Goal: Communication & Community: Ask a question

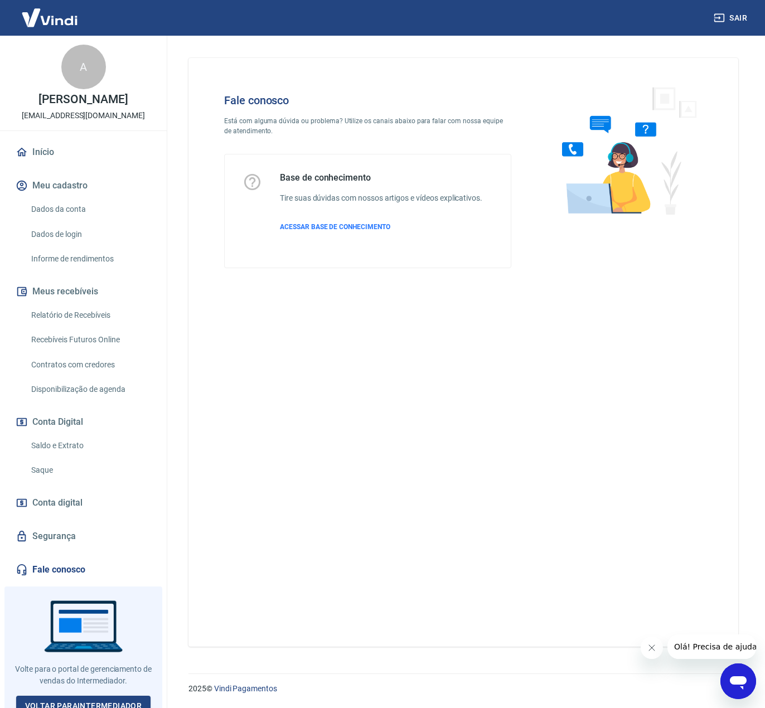
click at [415, 406] on div "Fale conosco Está com alguma dúvida ou problema? Utilize os canais abaixo para …" at bounding box center [464, 352] width 550 height 589
click at [743, 676] on icon "Open messaging window" at bounding box center [739, 682] width 20 height 20
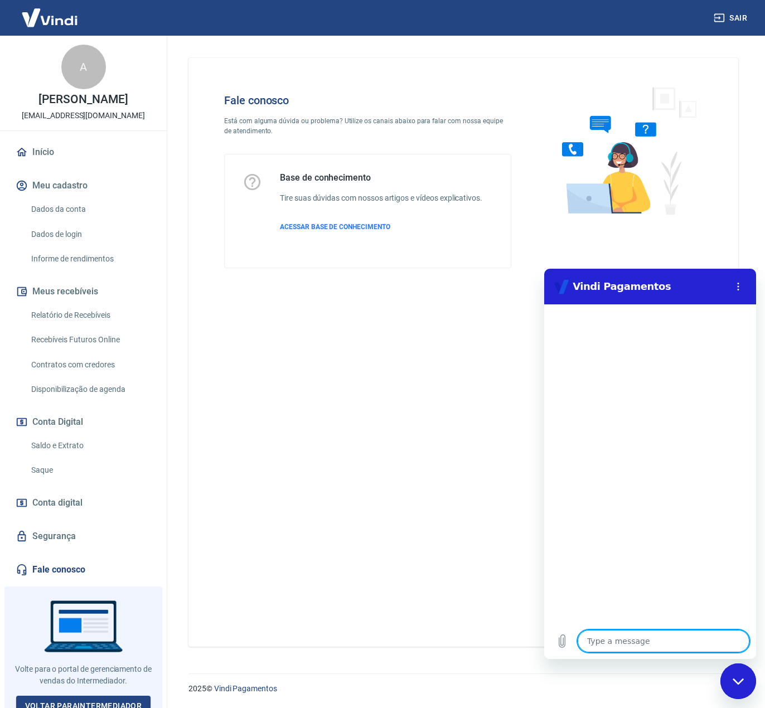
click at [618, 644] on textarea at bounding box center [664, 641] width 172 height 22
type textarea "o"
type textarea "x"
type textarea "oi"
type textarea "x"
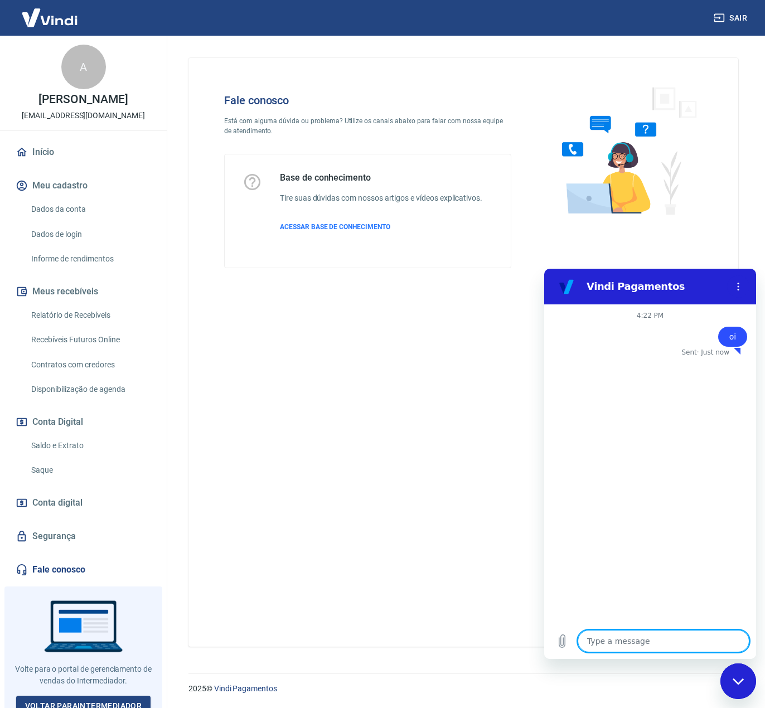
type textarea "x"
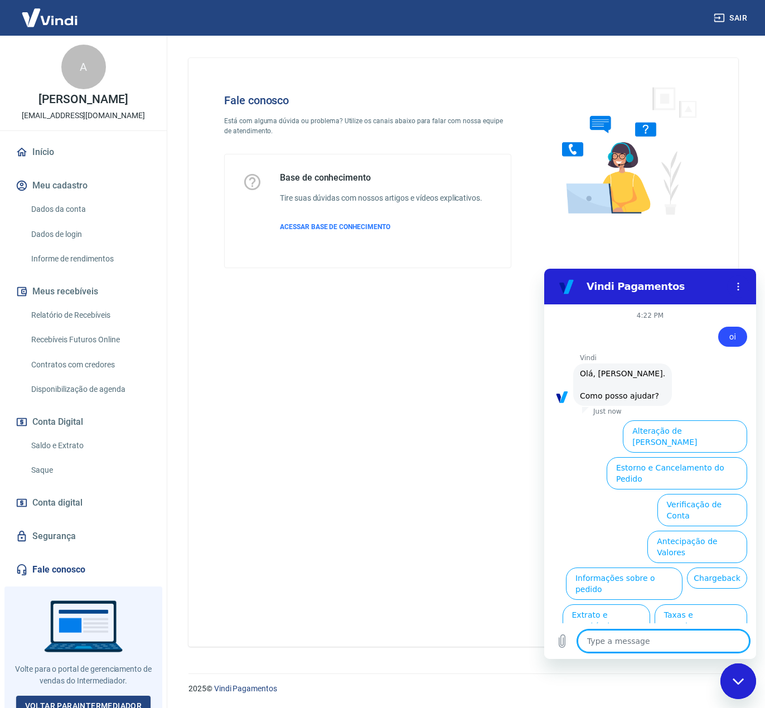
type textarea "p"
type textarea "x"
type textarea "pi"
type textarea "x"
type textarea "pix"
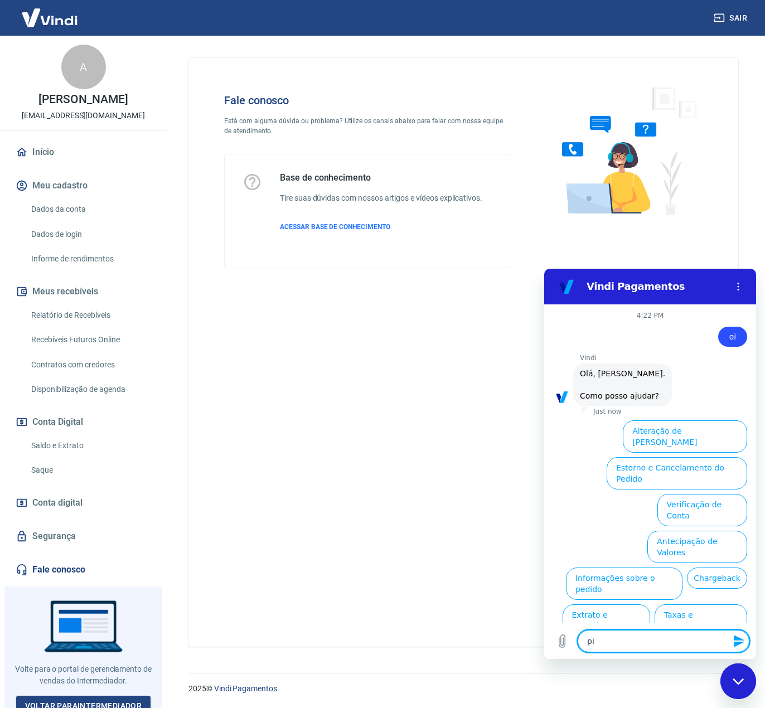
type textarea "x"
type textarea "pix"
type textarea "x"
type textarea "pix e"
type textarea "x"
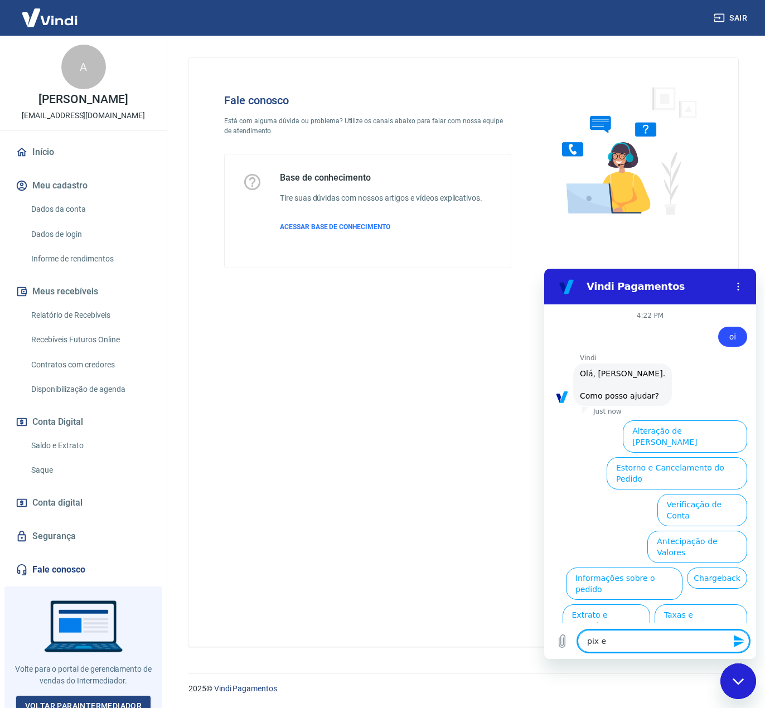
type textarea "pix ex"
type textarea "x"
type textarea "pix ext"
type textarea "x"
type textarea "pix ex"
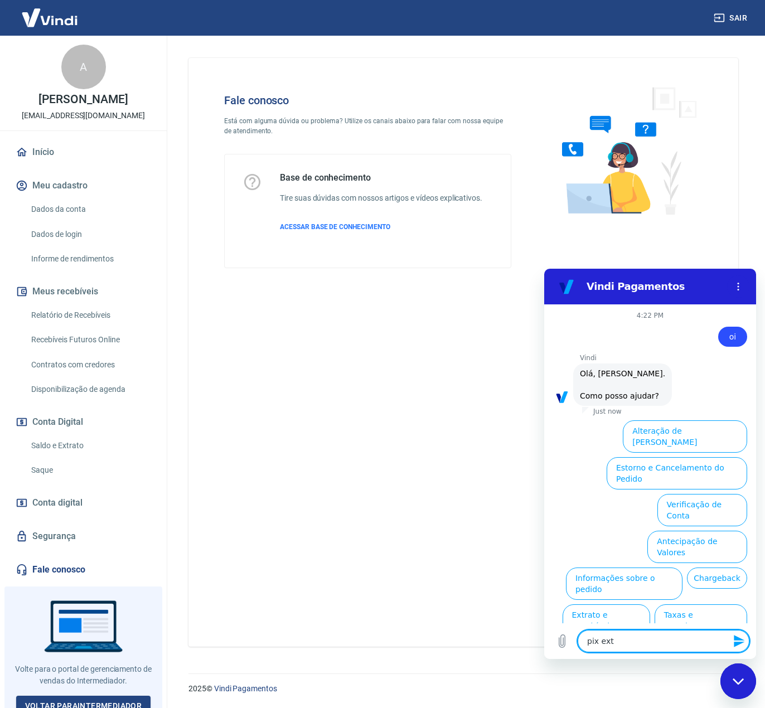
type textarea "x"
type textarea "pix e"
type textarea "x"
type textarea "pix es"
type textarea "x"
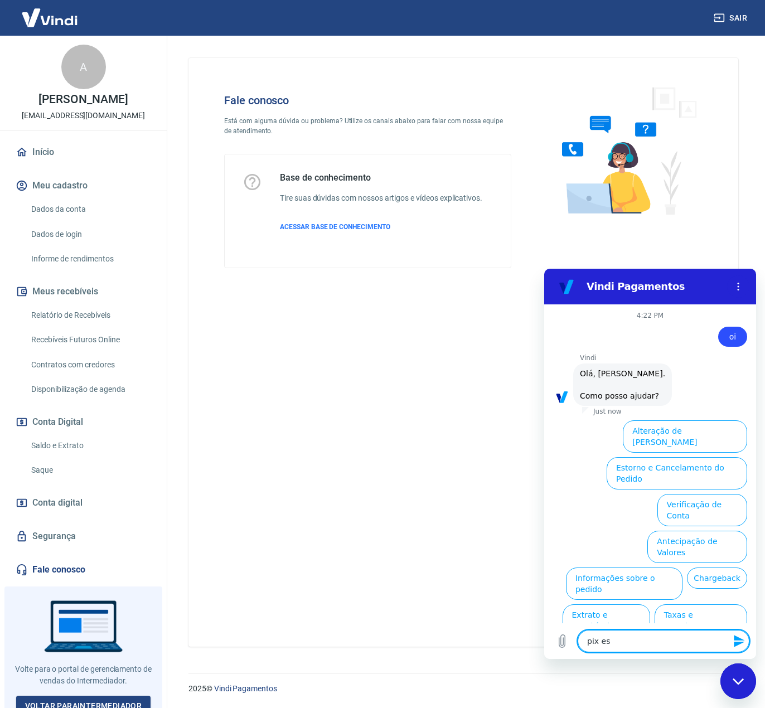
type textarea "pix est"
type textarea "x"
type textarea "pix está"
type textarea "x"
type textarea "pix está"
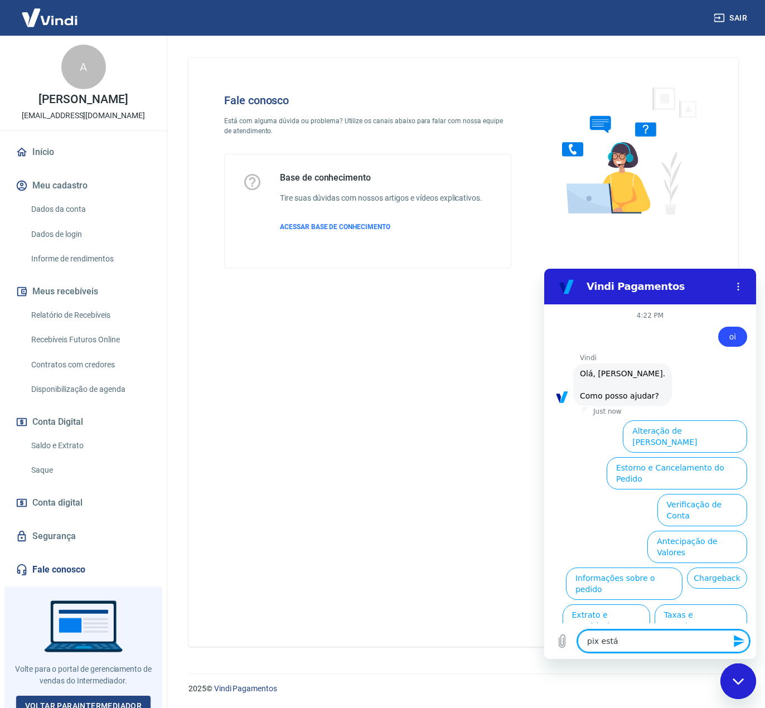
type textarea "x"
type textarea "pix está f"
type textarea "x"
type textarea "pix está fo"
type textarea "x"
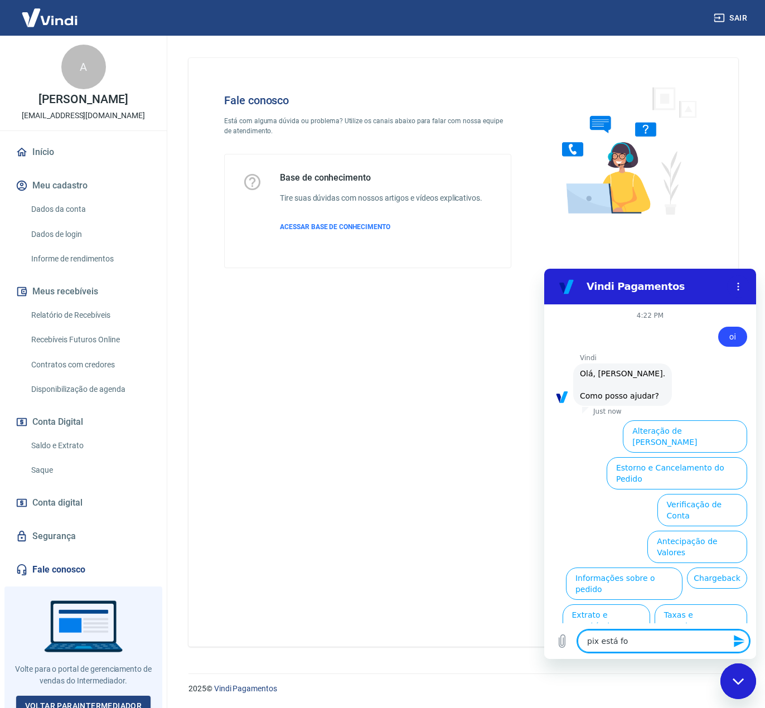
type textarea "pix está for"
type textarea "x"
type textarea "pix está fora"
type textarea "x"
type textarea "pix está fora"
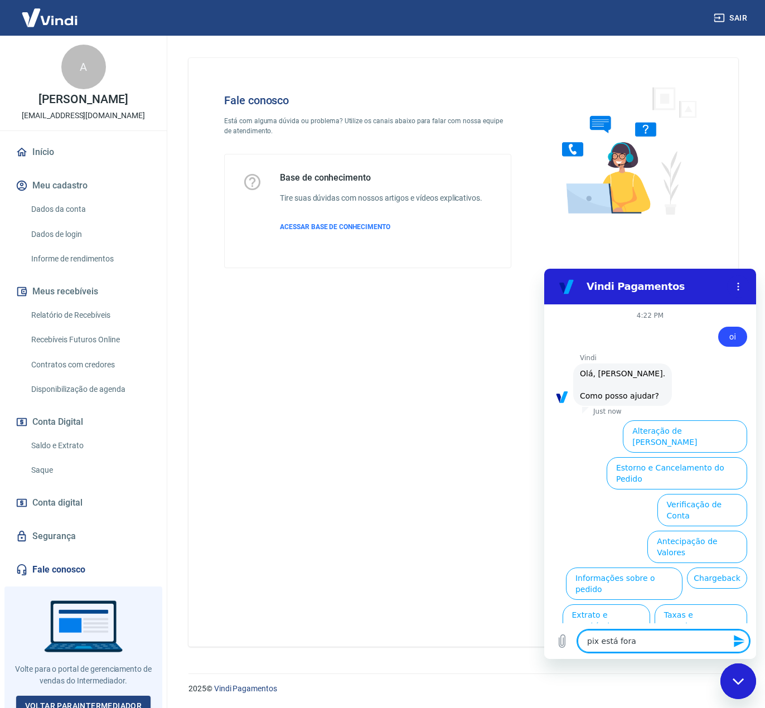
type textarea "x"
type textarea "pix está fora d"
type textarea "x"
type textarea "pix está fora do"
type textarea "x"
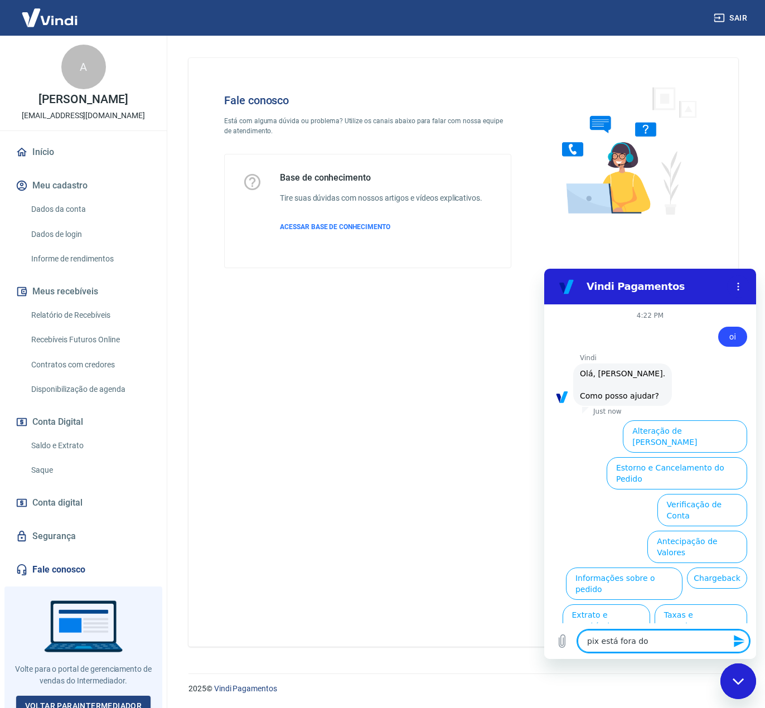
type textarea "pix está fora do"
type textarea "x"
type textarea "pix está fora do a"
type textarea "x"
type textarea "pix está fora do ar"
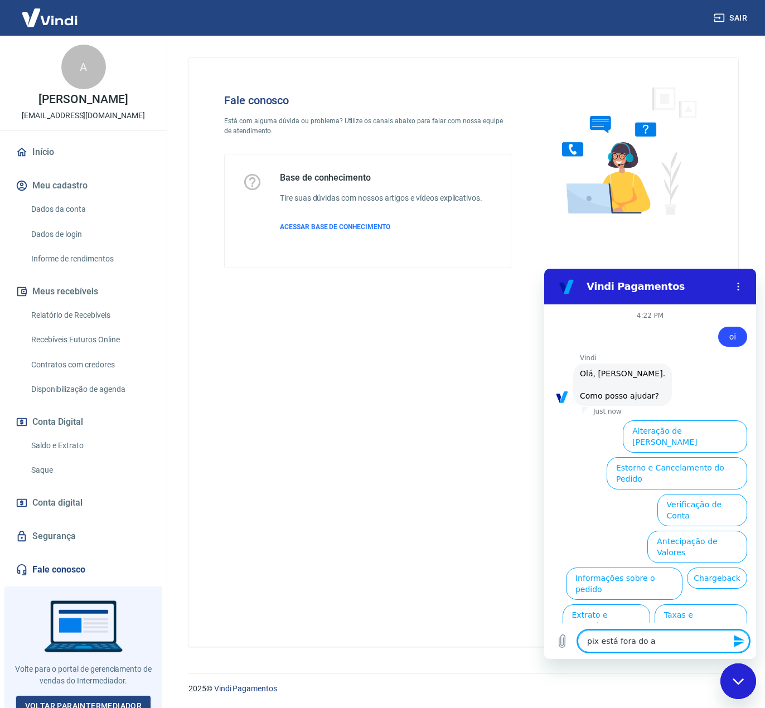
type textarea "x"
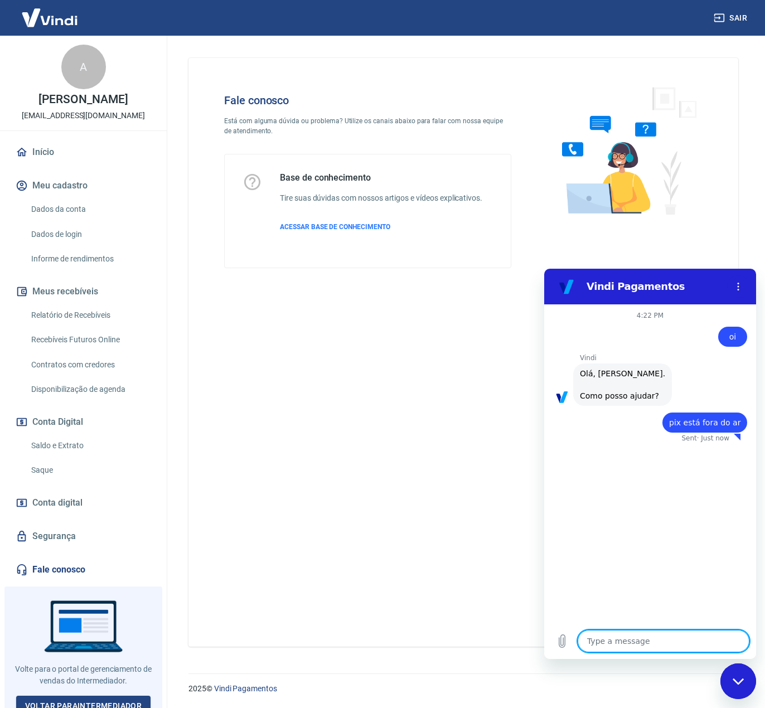
type textarea "x"
click at [656, 643] on textarea at bounding box center [664, 641] width 172 height 22
type textarea "a"
type textarea "x"
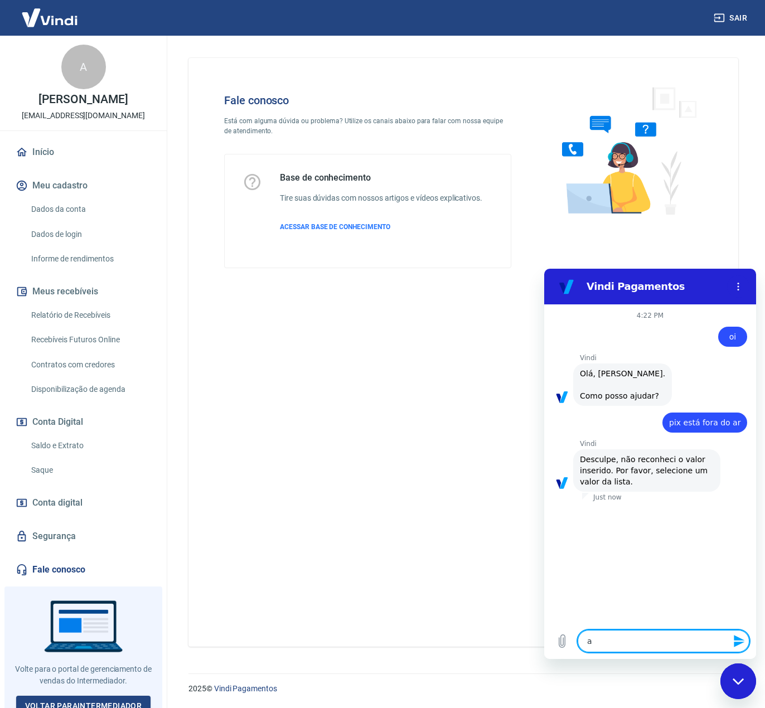
type textarea "at"
type textarea "x"
type textarea "ate"
type textarea "x"
type textarea "aten"
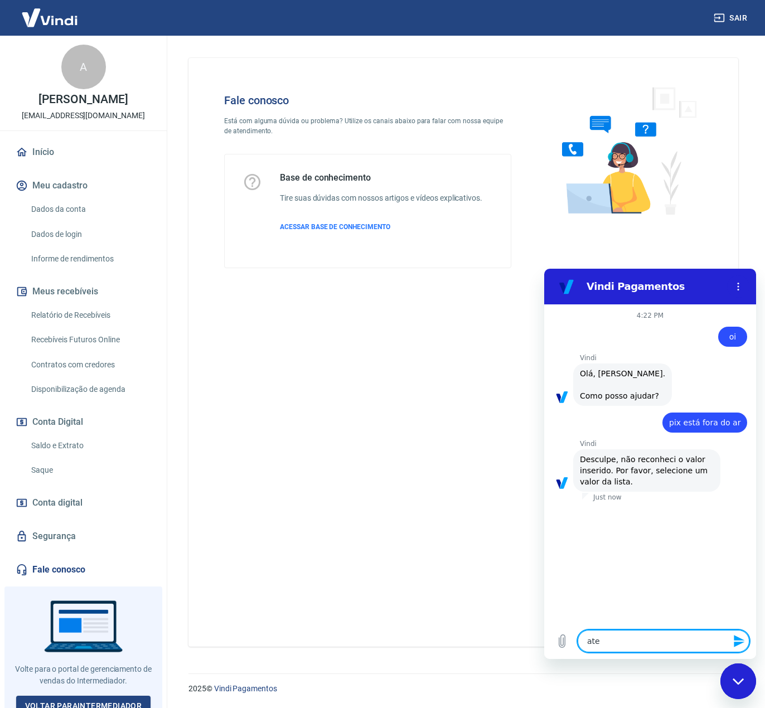
type textarea "x"
type textarea "atenb"
type textarea "x"
type textarea "atenbd"
type textarea "x"
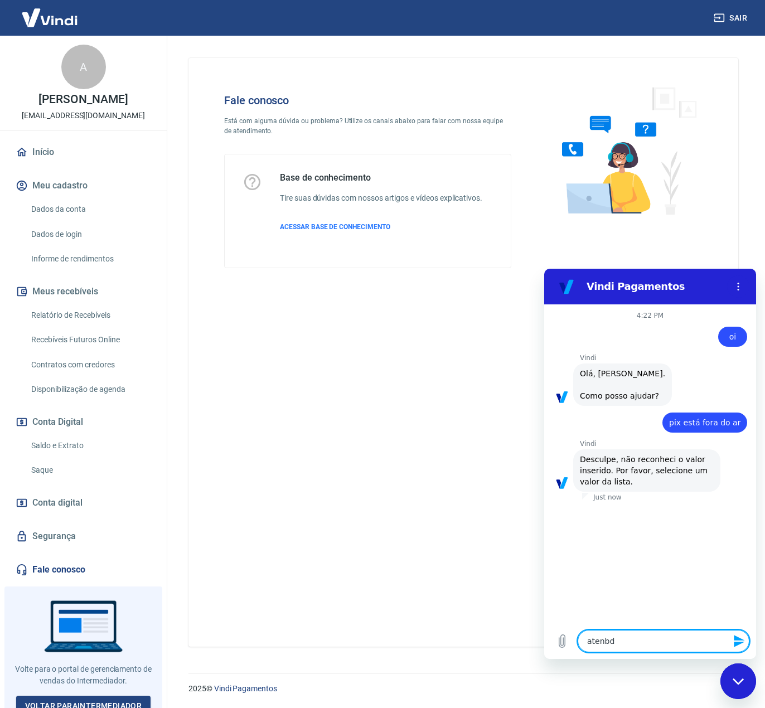
type textarea "atenbde"
type textarea "x"
type textarea "atenbden"
type textarea "x"
type textarea "atenbdent"
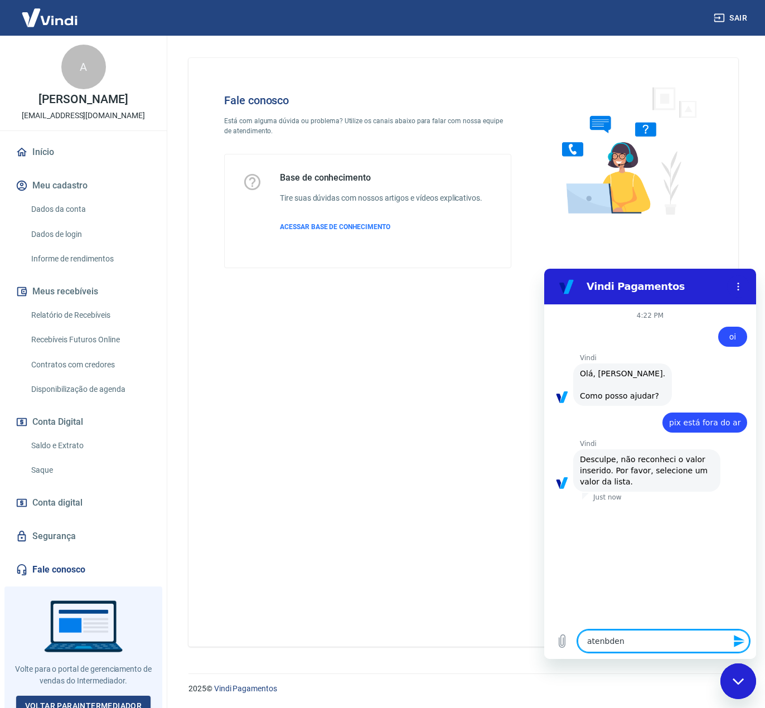
type textarea "x"
type textarea "atenbdente"
type textarea "x"
type textarea "atenbdent"
type textarea "x"
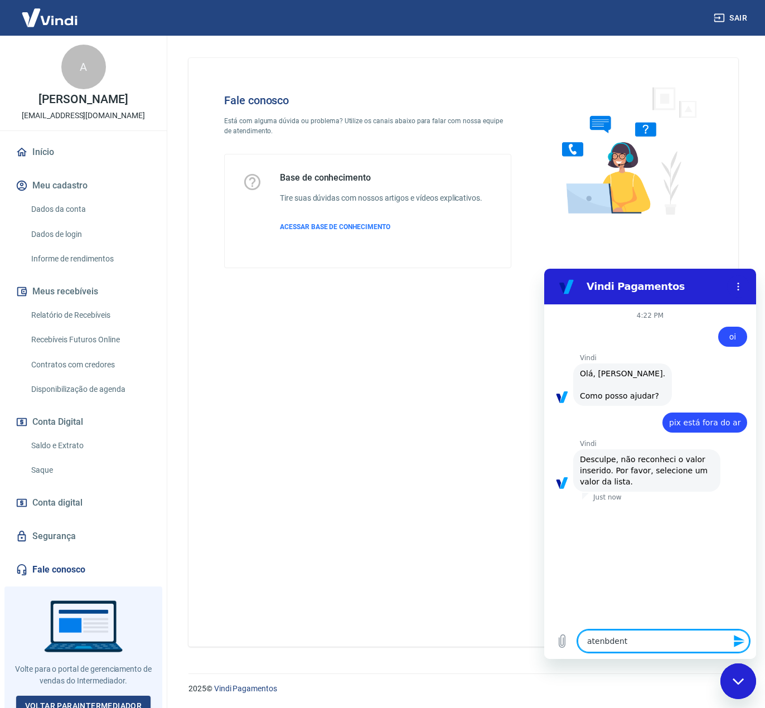
type textarea "atenbden"
type textarea "x"
type textarea "atenbde"
type textarea "x"
type textarea "atenbd"
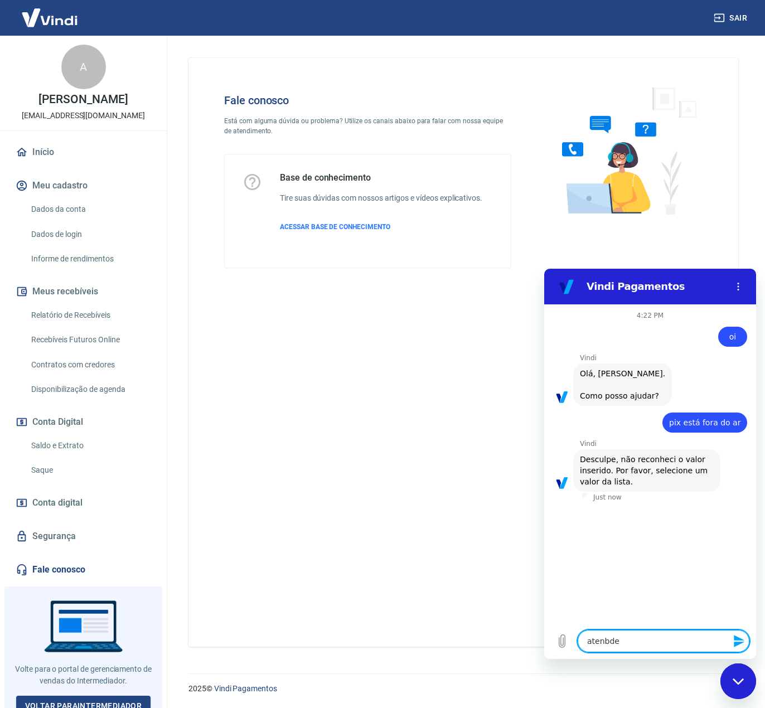
type textarea "x"
type textarea "atenb"
type textarea "x"
type textarea "aten"
type textarea "x"
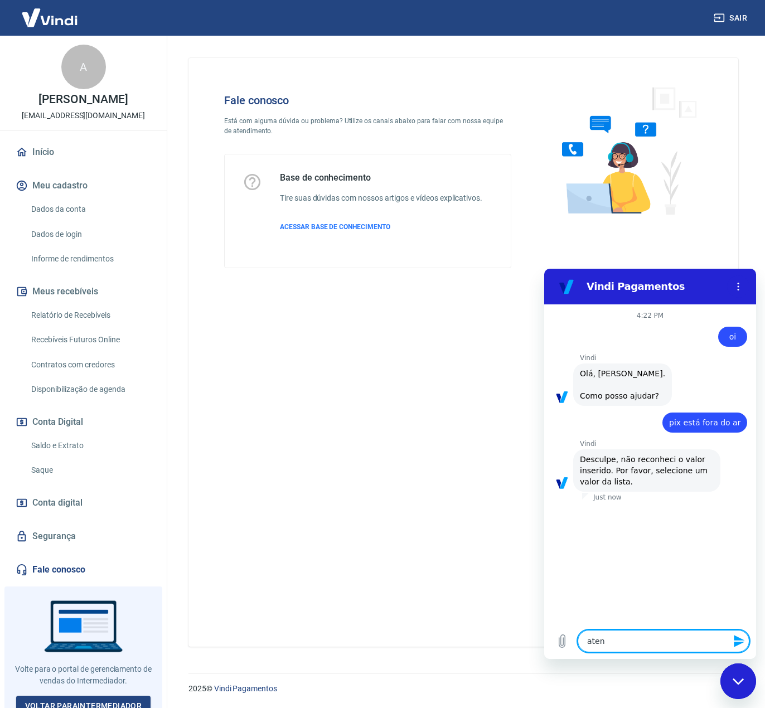
type textarea "atend"
type textarea "x"
type textarea "atende"
type textarea "x"
type textarea "atenden"
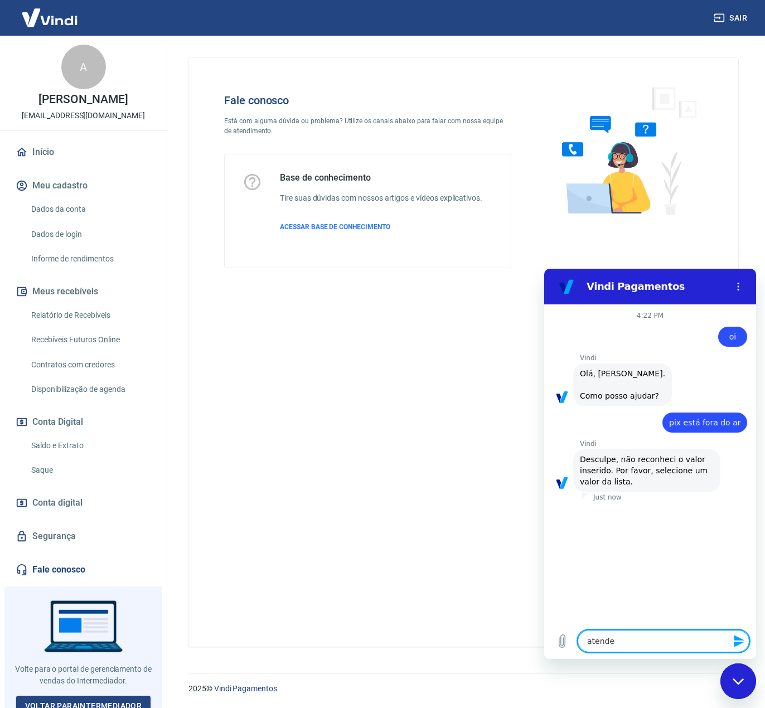
type textarea "x"
type textarea "atendent"
type textarea "x"
type textarea "atendente"
type textarea "x"
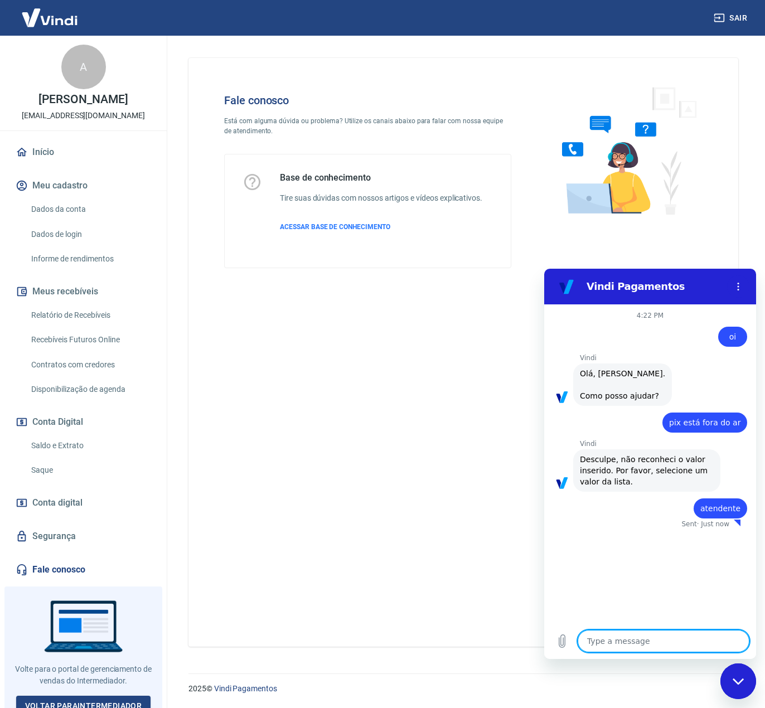
type textarea "x"
click at [635, 639] on textarea at bounding box center [664, 641] width 172 height 22
type textarea "q"
type textarea "x"
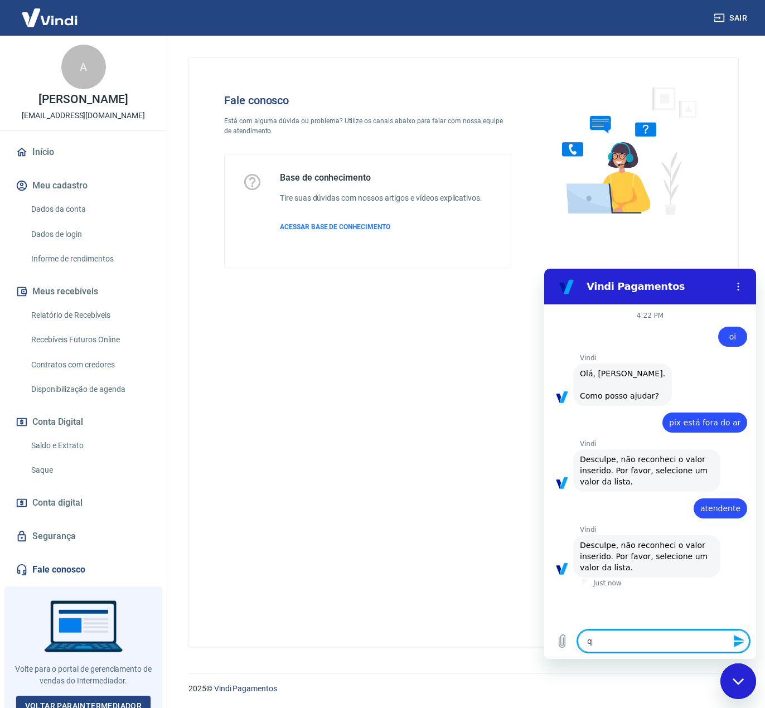
type textarea "qu"
type textarea "x"
type textarea "q"
type textarea "x"
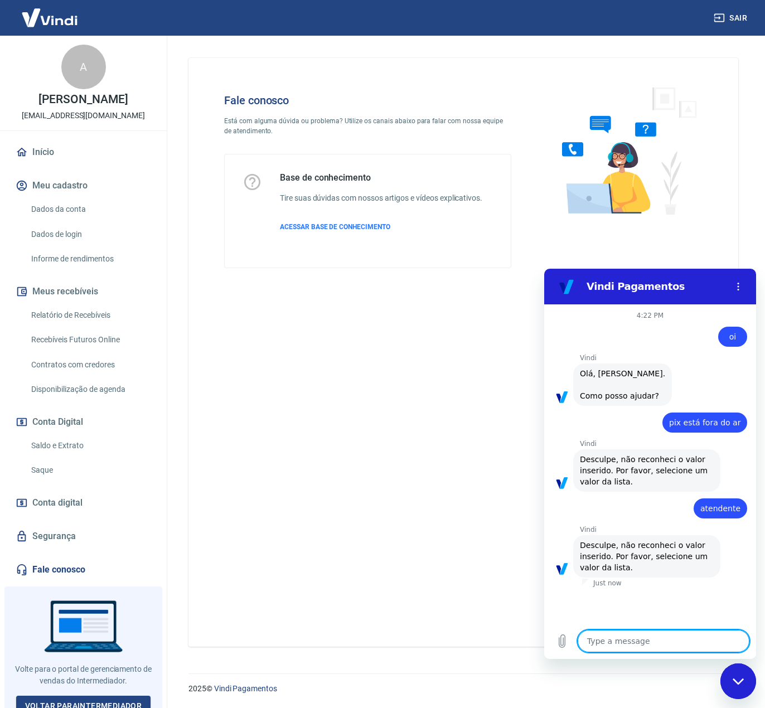
type textarea "q"
type textarea "x"
type textarea "qu"
type textarea "x"
type textarea "que"
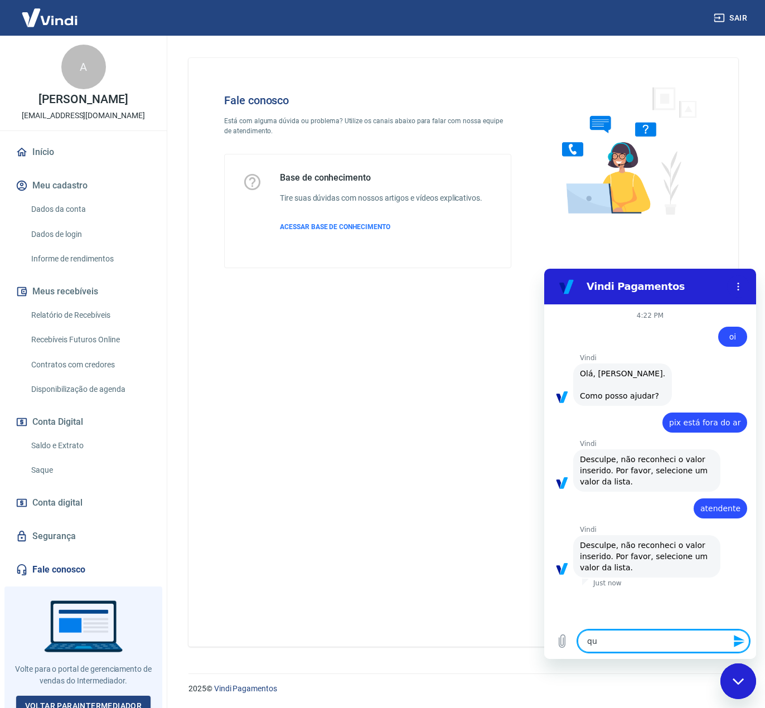
type textarea "x"
type textarea "quer"
type textarea "x"
type textarea "quero"
type textarea "x"
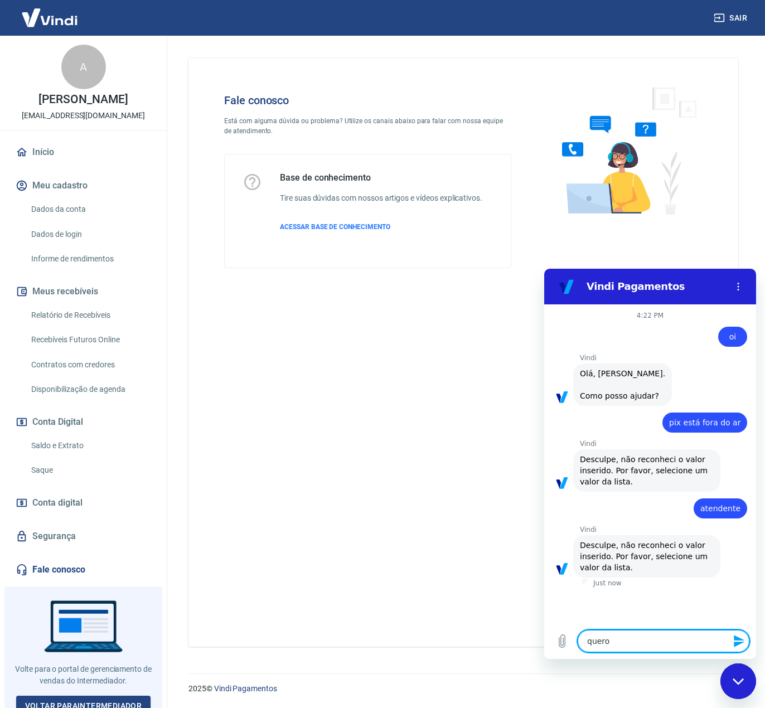
type textarea "quero"
type textarea "x"
type textarea "quero f"
type textarea "x"
type textarea "quero fa"
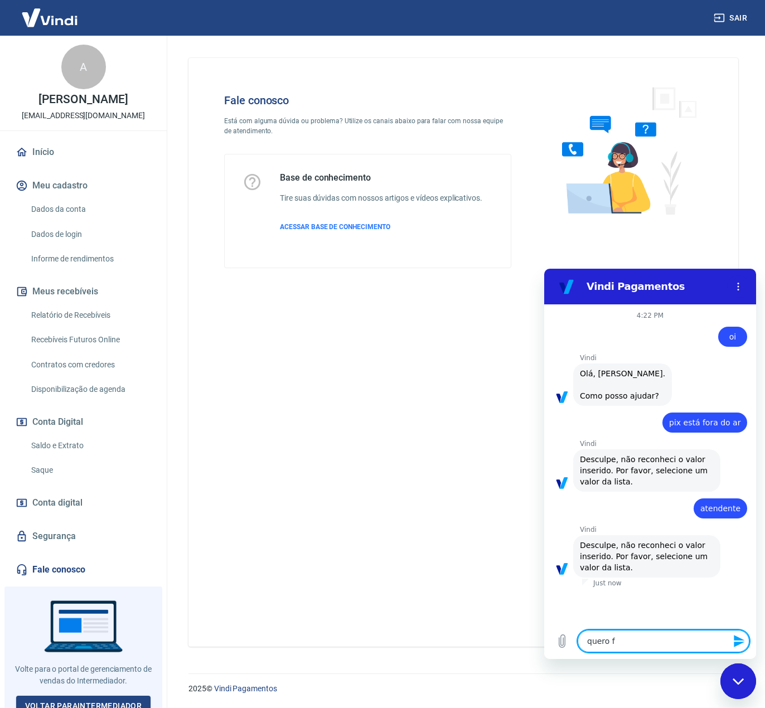
type textarea "x"
type textarea "quero fal"
type textarea "x"
type textarea "quero fala"
type textarea "x"
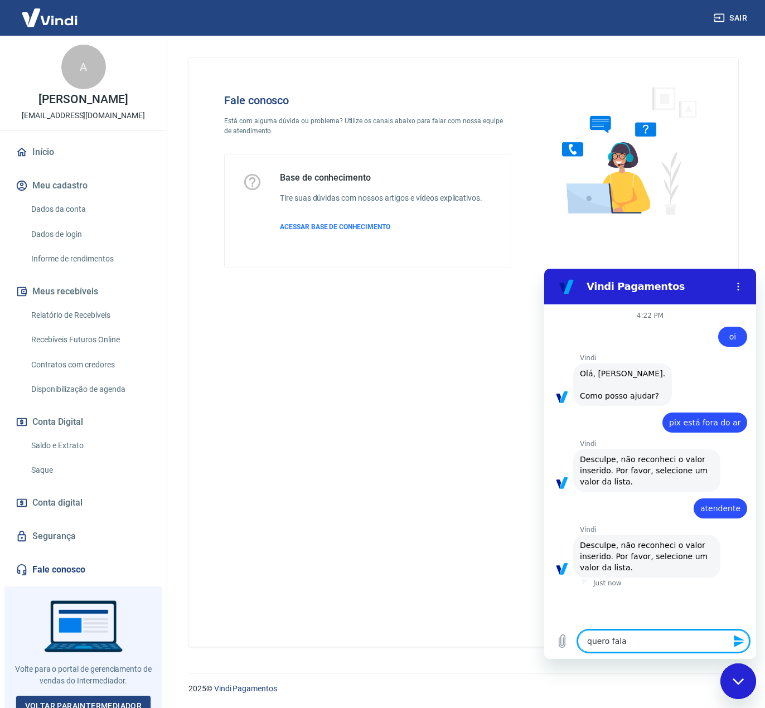
type textarea "quero falar"
type textarea "x"
type textarea "quero falar"
type textarea "x"
type textarea "quero falar c"
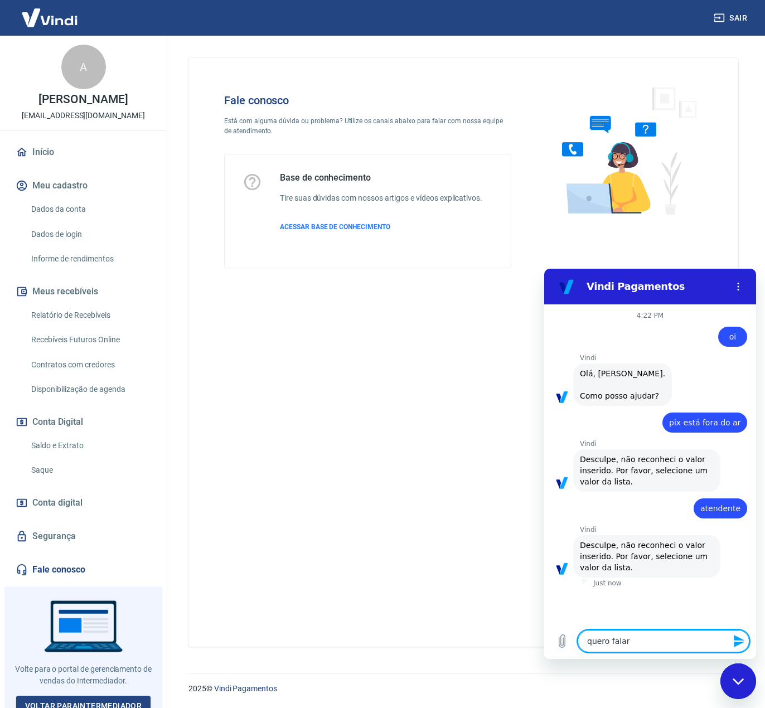
type textarea "x"
type textarea "quero falar co"
type textarea "x"
type textarea "quero falar com"
type textarea "x"
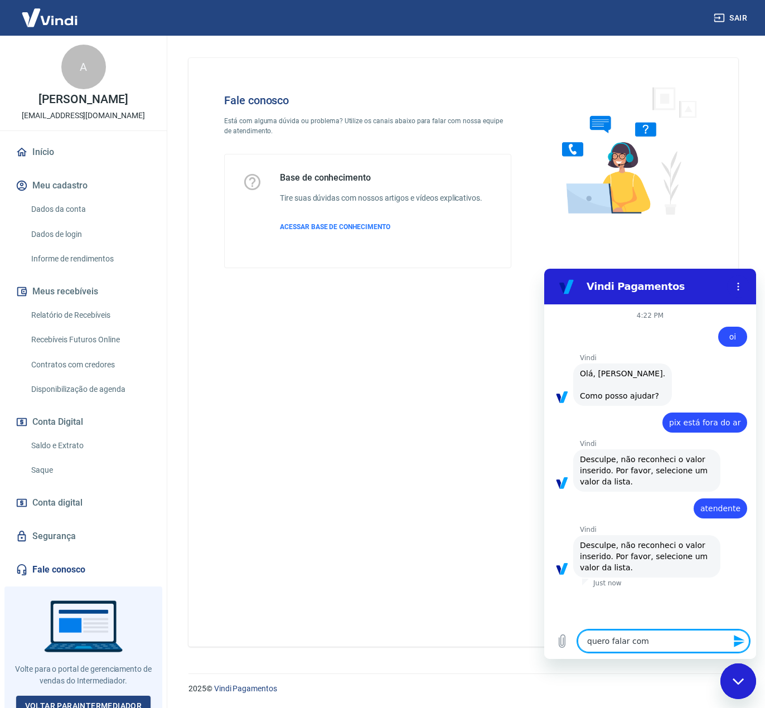
type textarea "quero falar com"
type textarea "x"
type textarea "quero falar com a"
type textarea "x"
type textarea "quero falar com at"
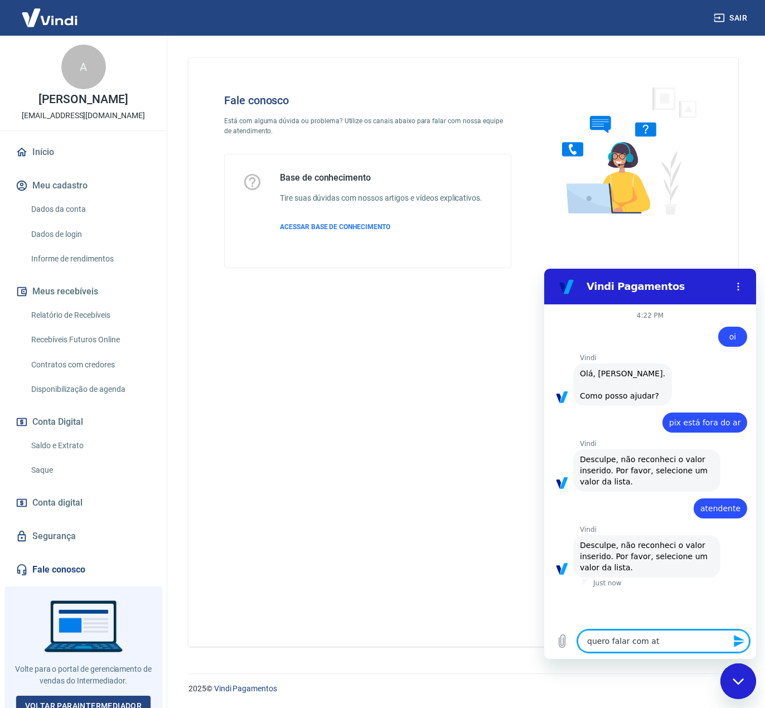
type textarea "x"
type textarea "quero falar com ate"
type textarea "x"
type textarea "quero falar com aten"
type textarea "x"
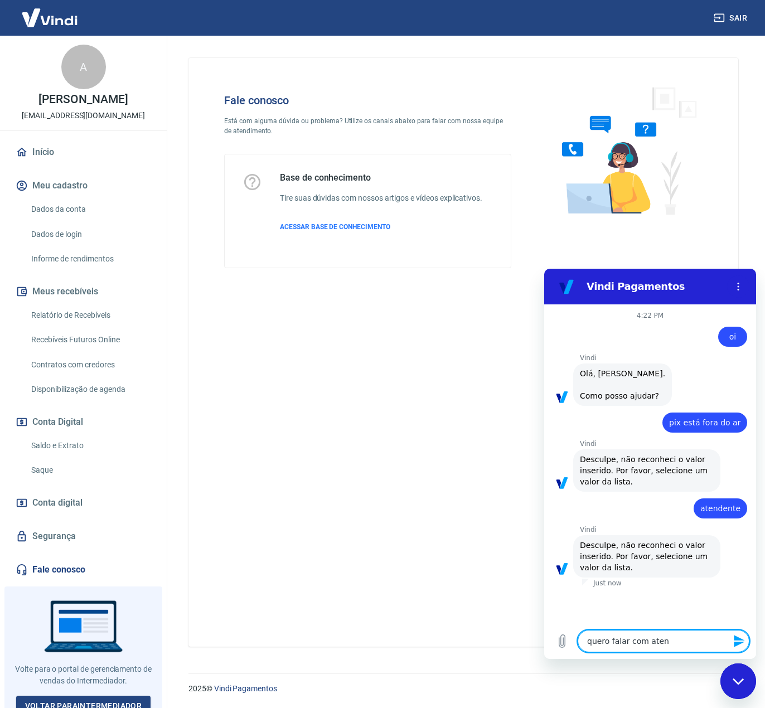
type textarea "quero falar com atend"
type textarea "x"
type textarea "quero falar com atende"
type textarea "x"
type textarea "quero falar com atenden"
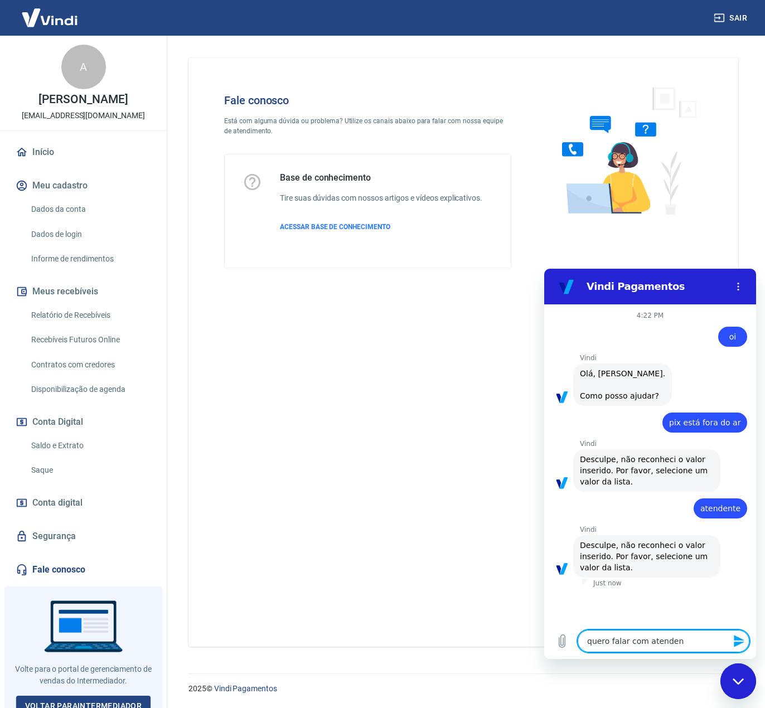
type textarea "x"
type textarea "quero falar com atendent"
type textarea "x"
type textarea "quero falar com atendente"
type textarea "x"
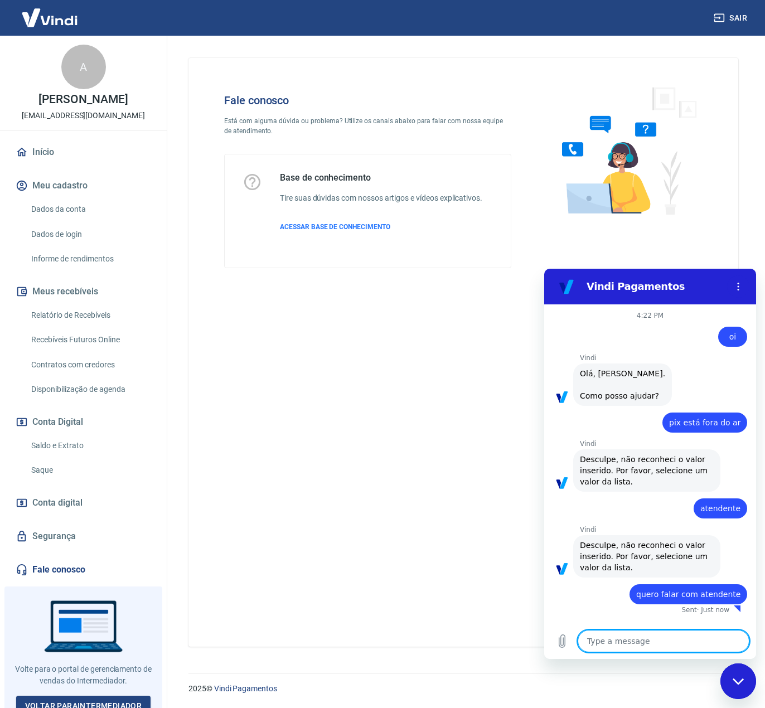
type textarea "x"
click at [634, 639] on textarea at bounding box center [664, 641] width 172 height 22
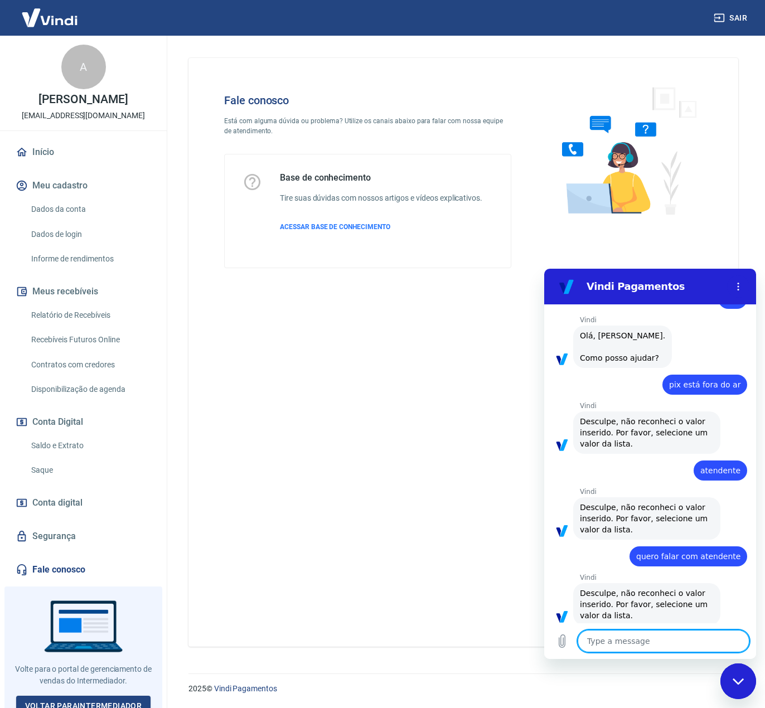
scroll to position [53, 0]
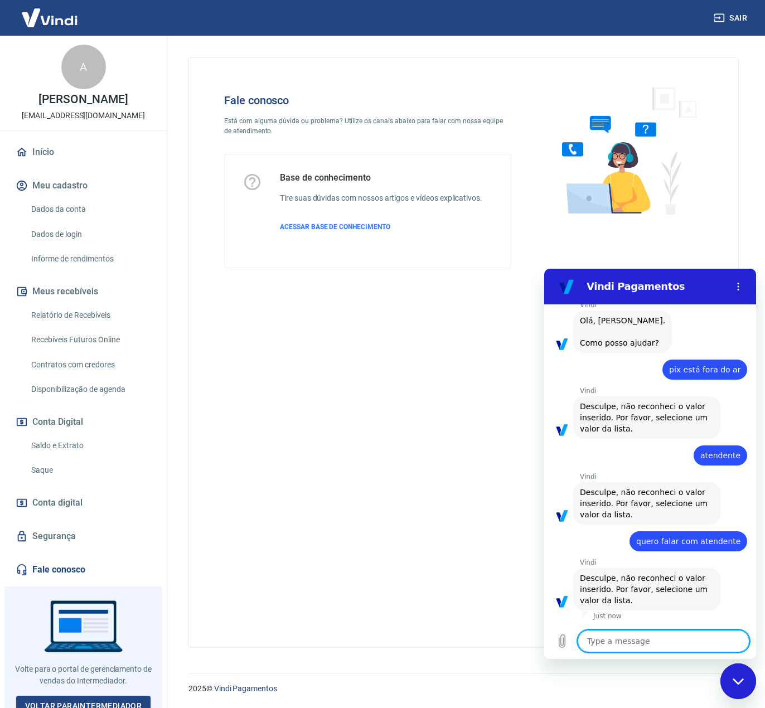
click at [641, 639] on textarea at bounding box center [664, 641] width 172 height 22
type textarea "m"
type textarea "x"
type textarea "ma"
type textarea "x"
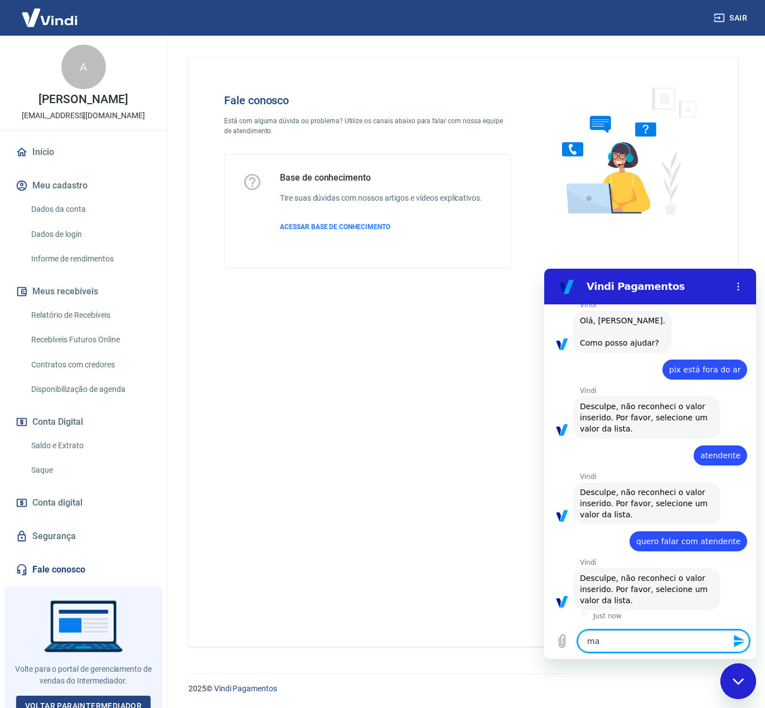
type textarea "man"
type textarea "x"
type textarea "mand"
type textarea "x"
type textarea "manda"
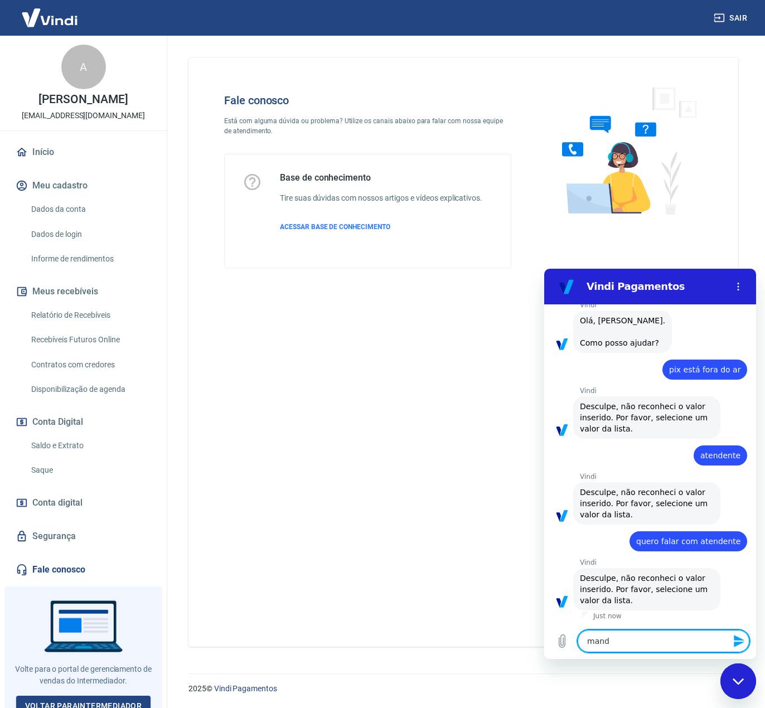
type textarea "x"
type textarea "manda"
type textarea "x"
type textarea "manda a"
type textarea "x"
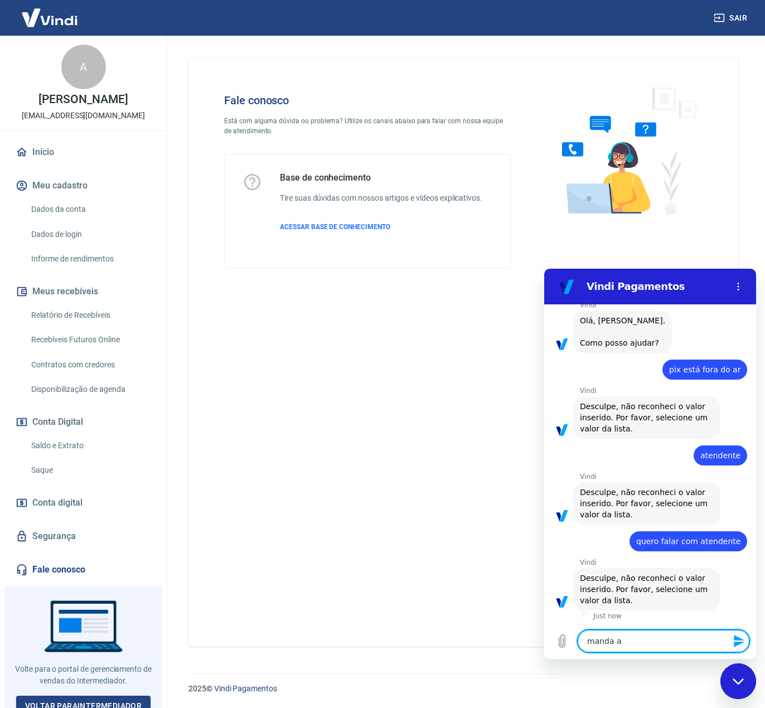
type textarea "manda a"
type textarea "x"
type textarea "manda a k"
type textarea "x"
type textarea "manda a ki"
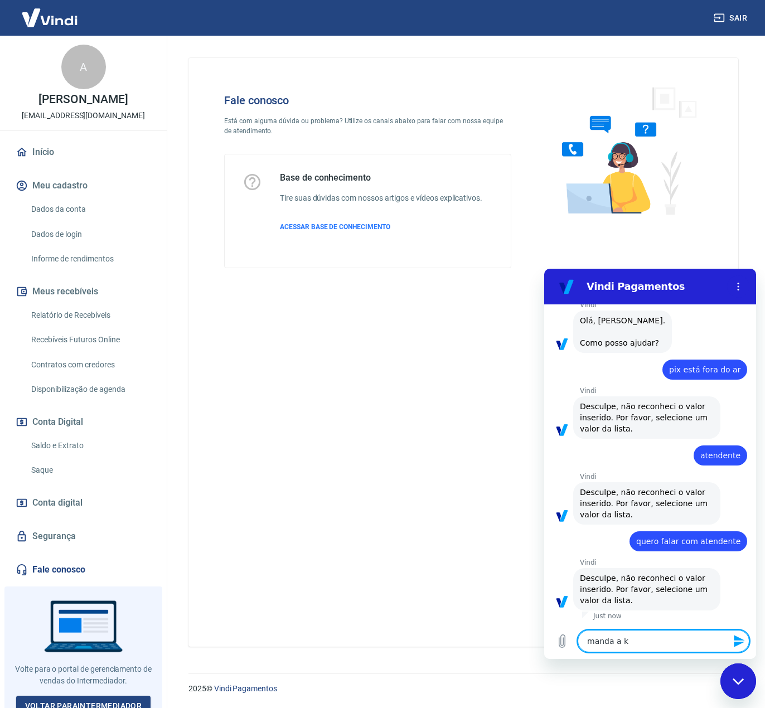
type textarea "x"
type textarea "manda a kius"
type textarea "x"
type textarea "manda a kiu"
type textarea "x"
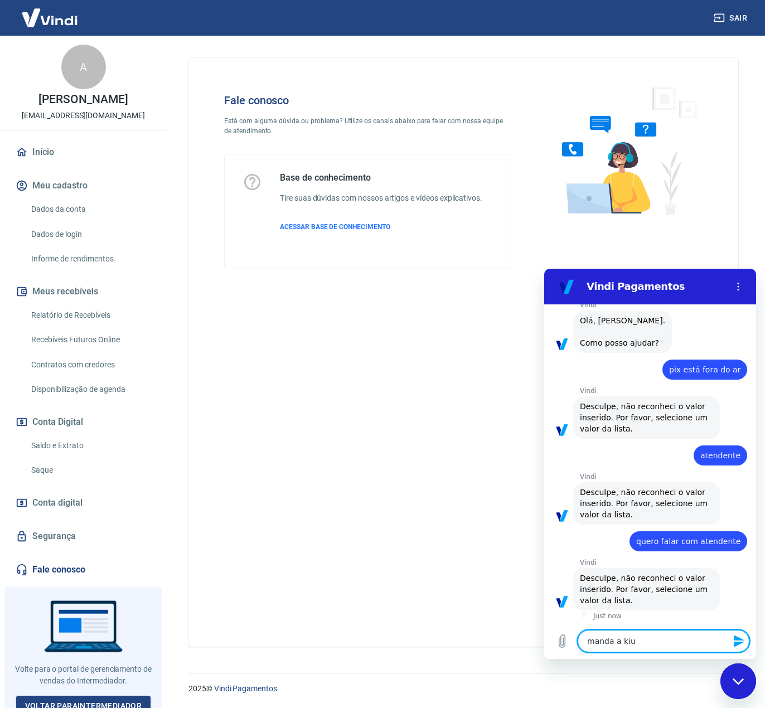
type textarea "manda a ki"
type textarea "x"
type textarea "manda a k"
type textarea "x"
type textarea "manda a"
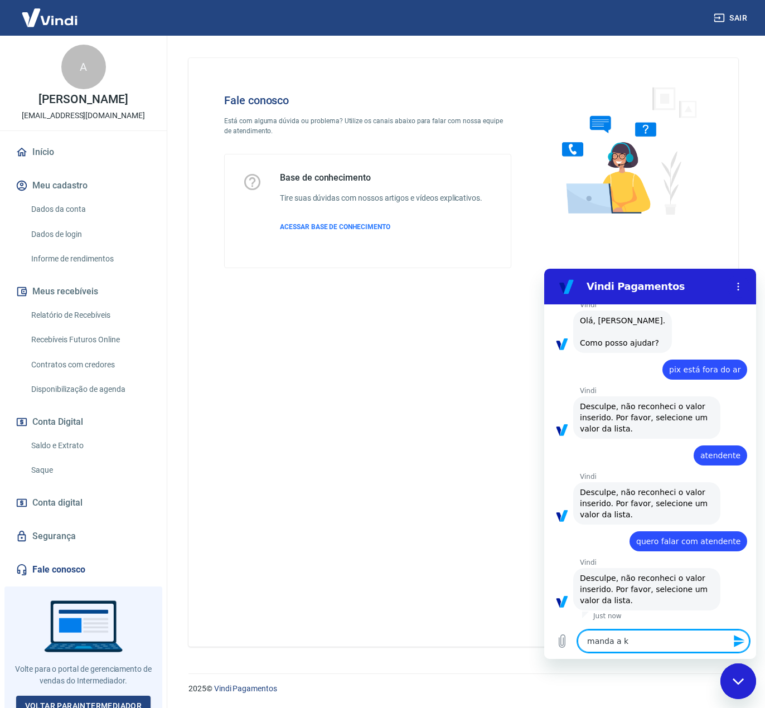
type textarea "x"
type textarea "manda a l"
type textarea "x"
type textarea "manda a li"
type textarea "x"
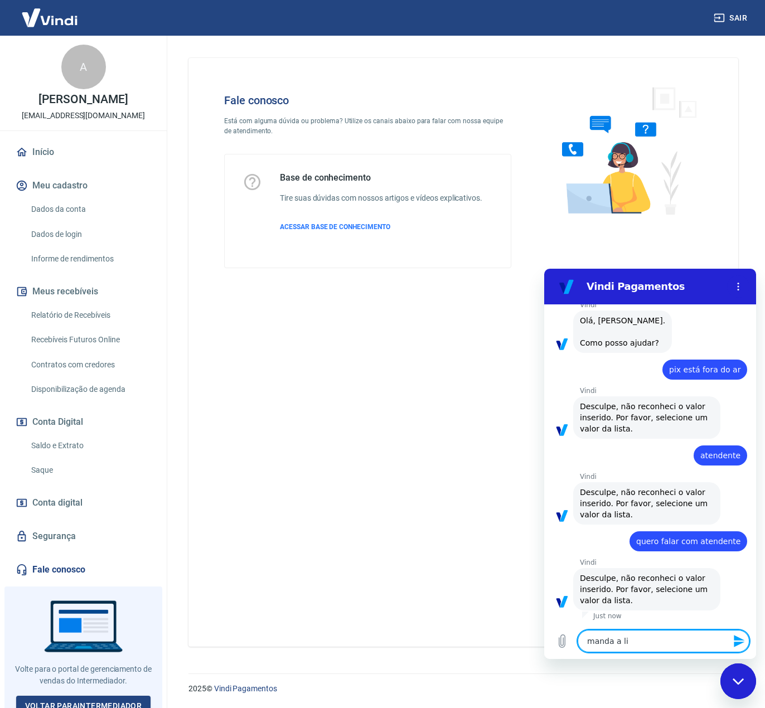
type textarea "manda a lis"
type textarea "x"
type textarea "manda a list"
type textarea "x"
type textarea "manda a lista"
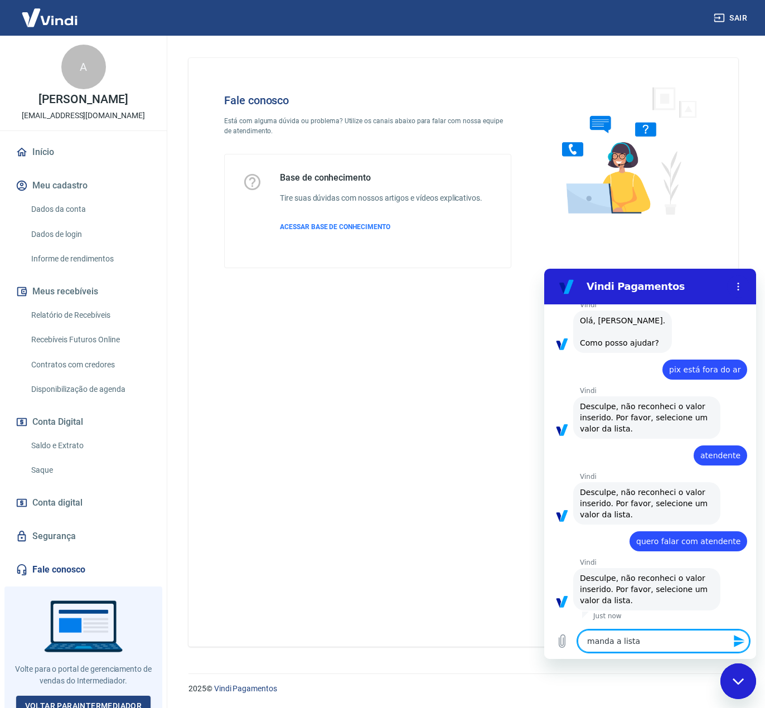
type textarea "x"
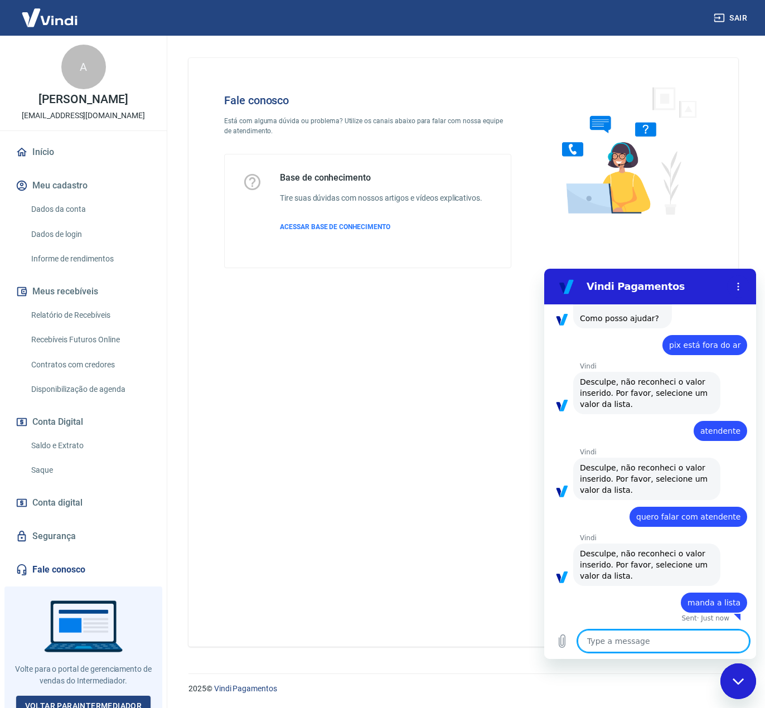
type textarea "x"
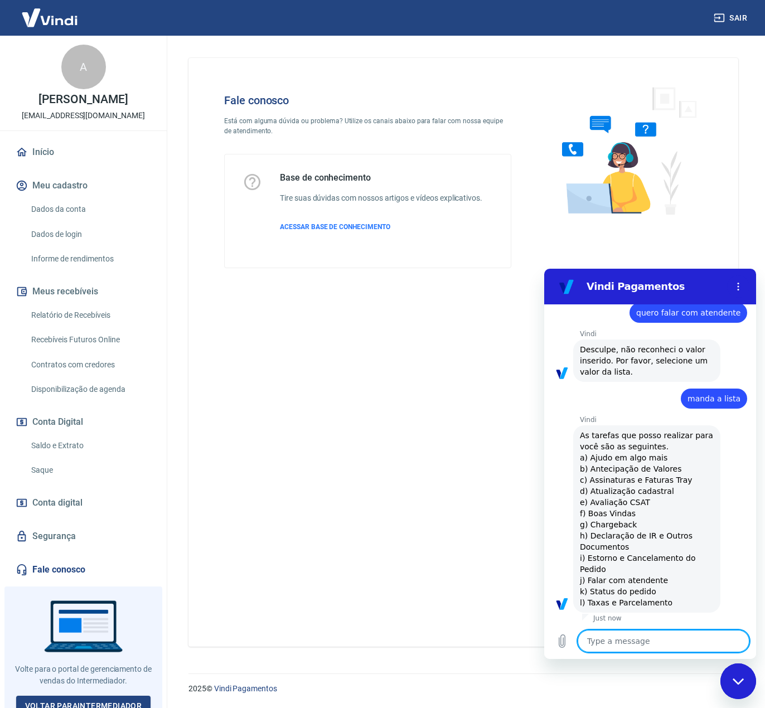
scroll to position [284, 0]
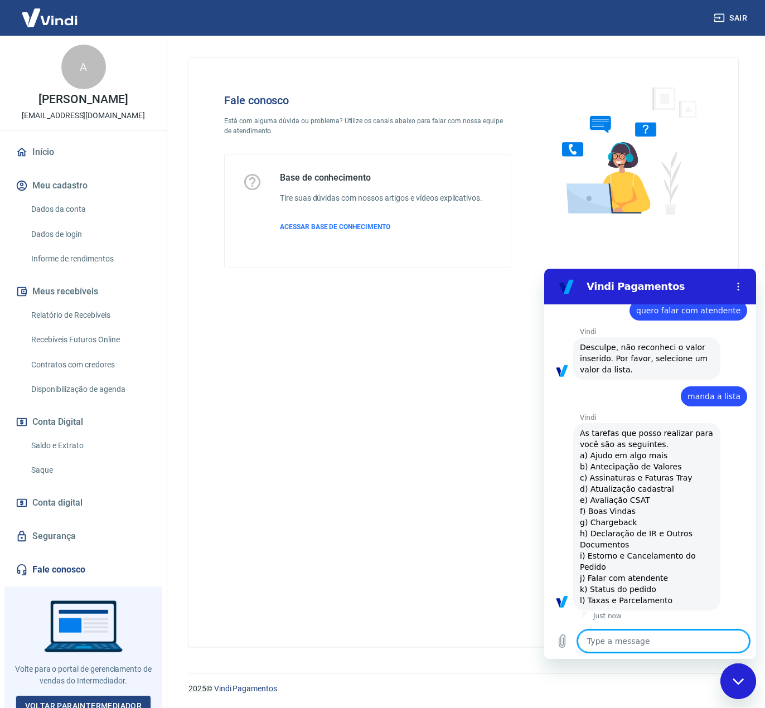
click at [635, 644] on textarea at bounding box center [664, 641] width 172 height 22
click at [626, 639] on textarea at bounding box center [664, 641] width 172 height 22
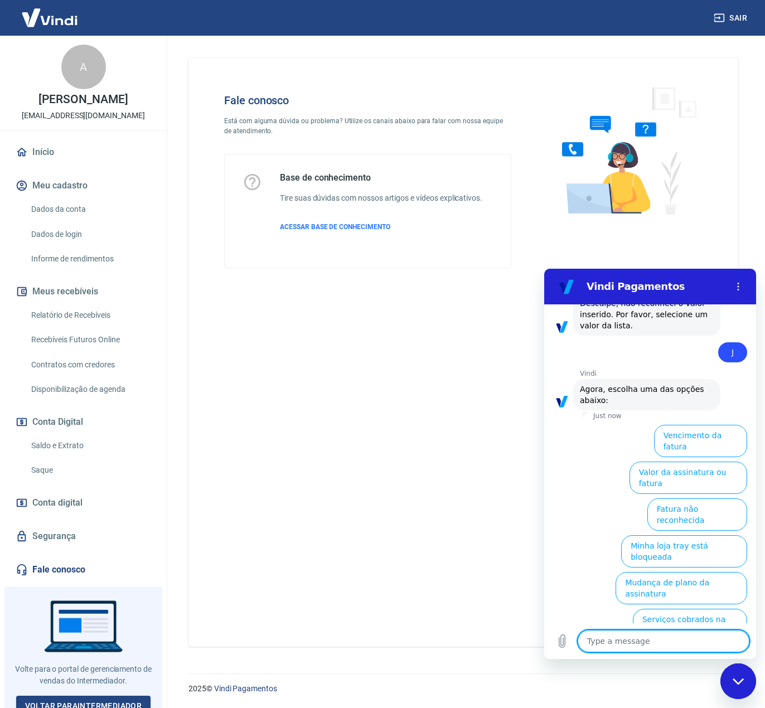
scroll to position [672, 0]
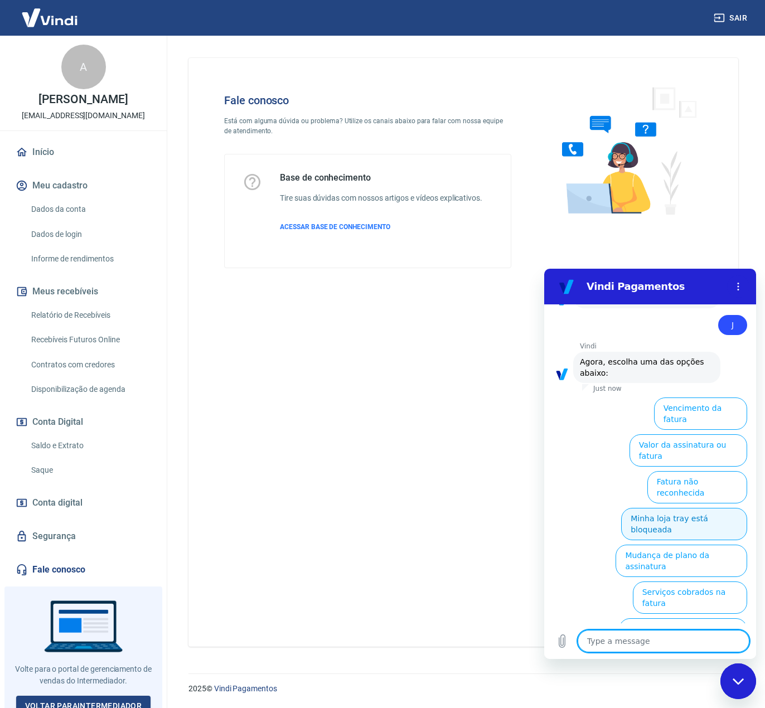
click at [710, 508] on button "Minha loja tray está bloqueada" at bounding box center [684, 524] width 126 height 32
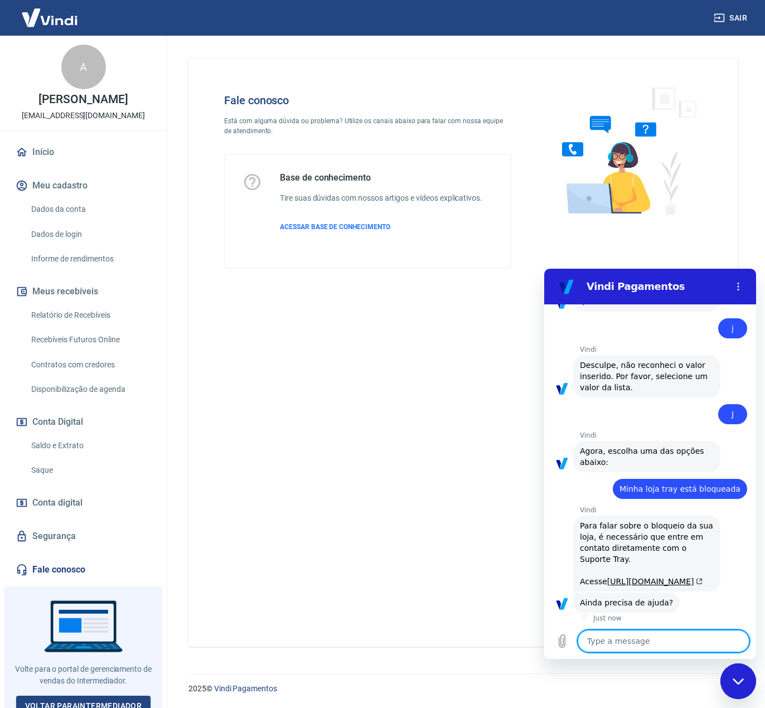
scroll to position [677, 0]
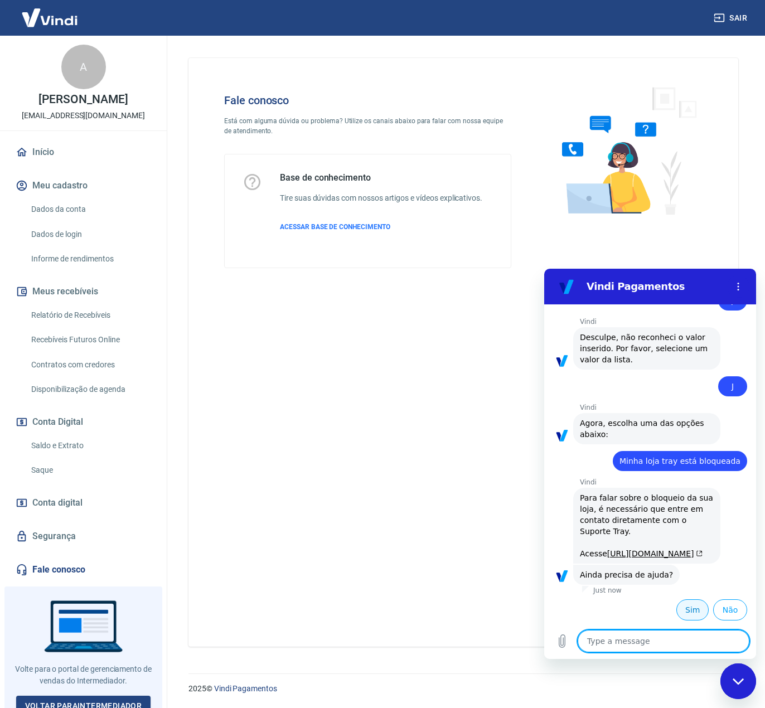
click at [692, 615] on button "Sim" at bounding box center [693, 610] width 32 height 21
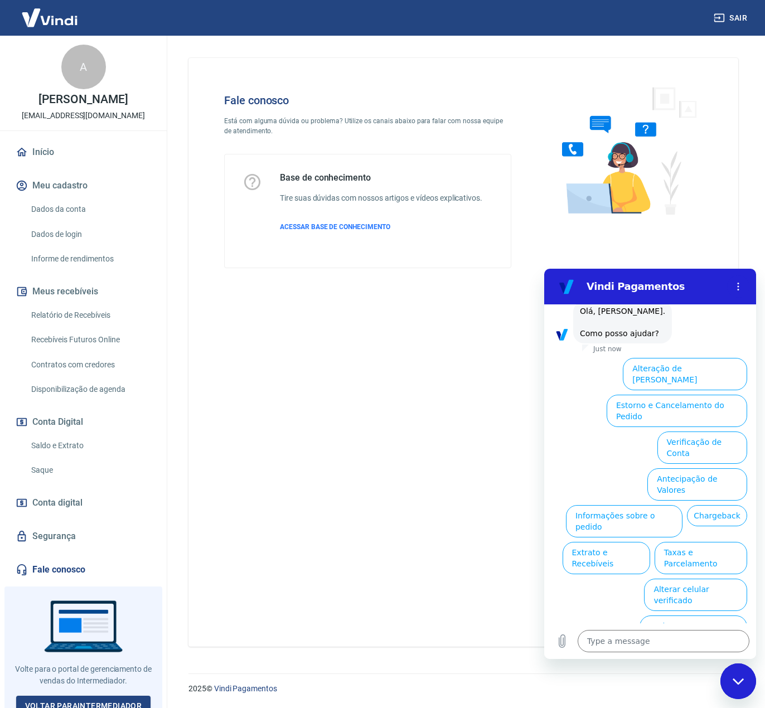
scroll to position [966, 0]
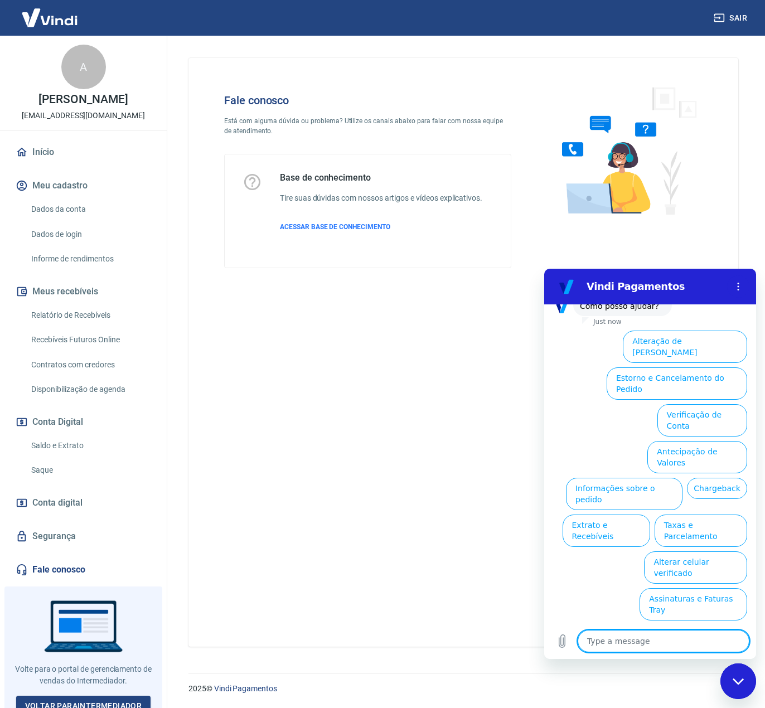
click at [646, 643] on textarea at bounding box center [664, 641] width 172 height 22
click at [611, 643] on textarea at bounding box center [664, 641] width 172 height 22
click at [693, 437] on button "Verificação de Conta" at bounding box center [703, 420] width 90 height 32
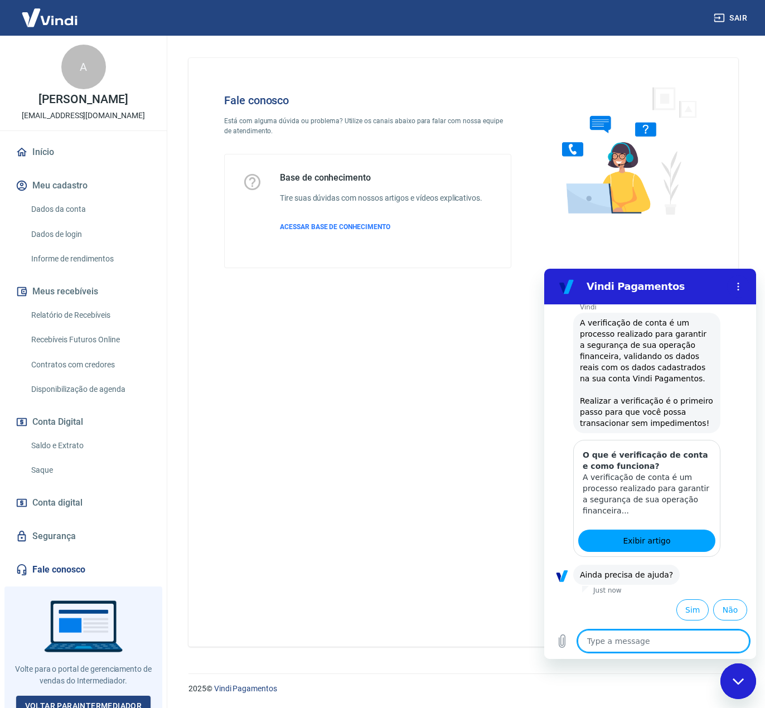
scroll to position [1079, 0]
click at [682, 612] on button "Sim" at bounding box center [693, 610] width 32 height 21
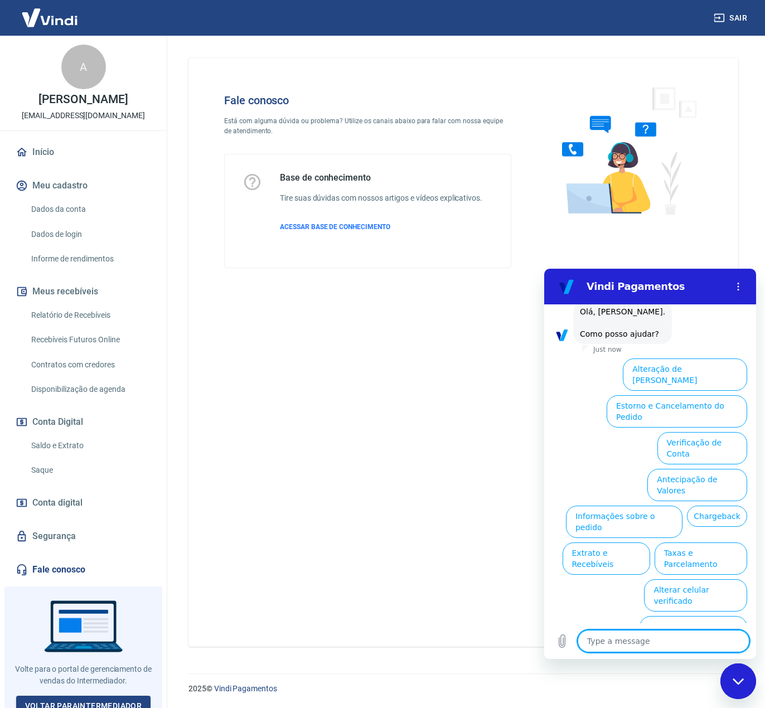
scroll to position [1367, 0]
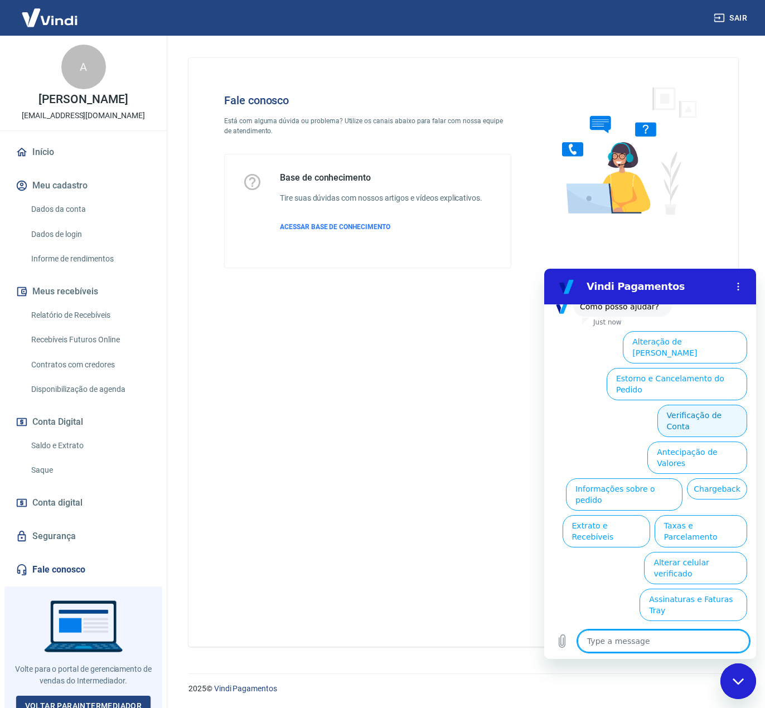
click at [703, 437] on button "Verificação de Conta" at bounding box center [703, 421] width 90 height 32
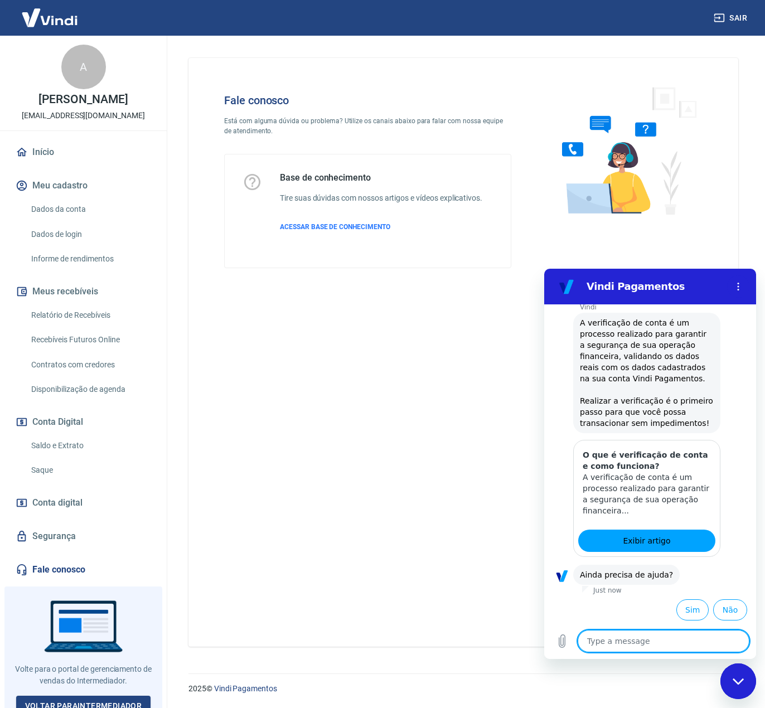
scroll to position [1480, 0]
click at [630, 641] on textarea at bounding box center [664, 641] width 172 height 22
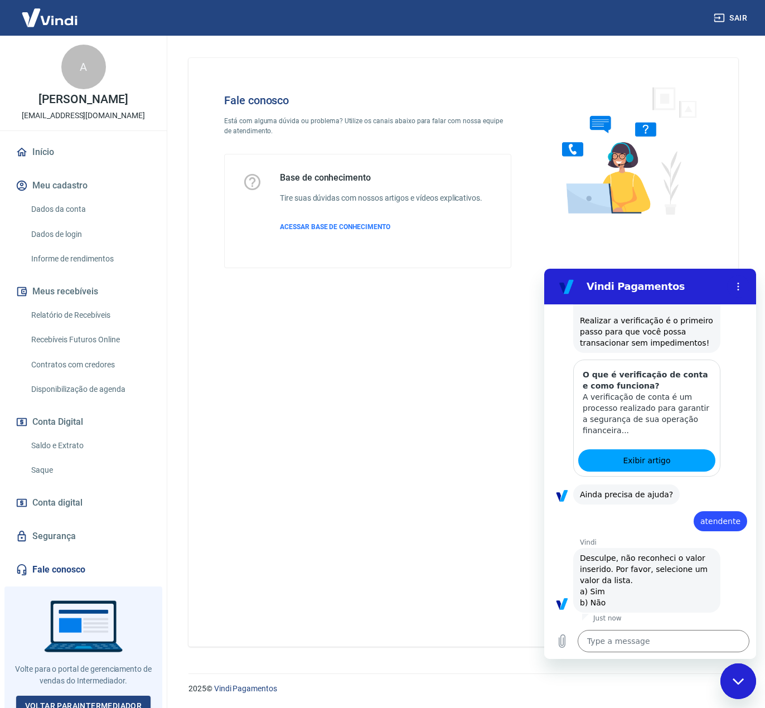
scroll to position [1563, 0]
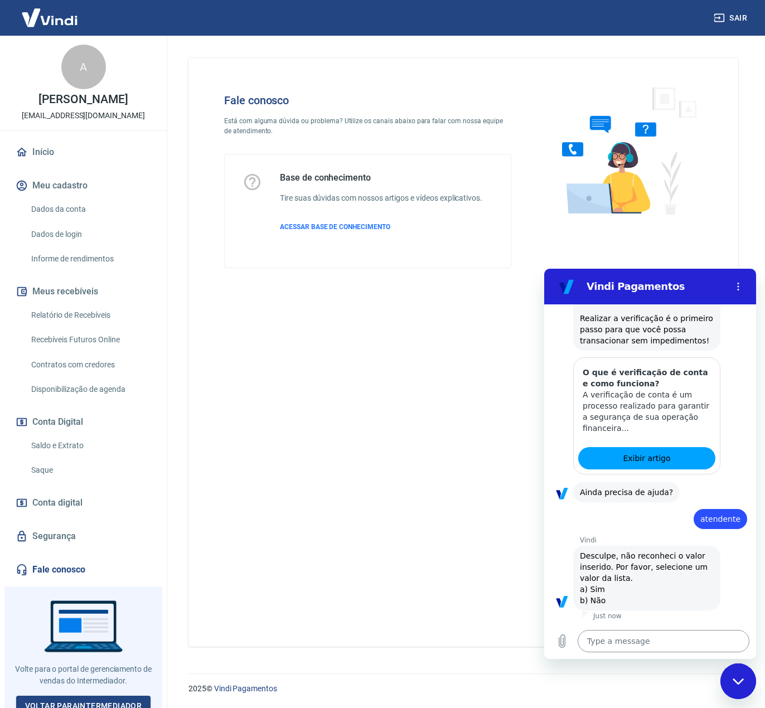
click at [648, 638] on textarea at bounding box center [664, 641] width 172 height 22
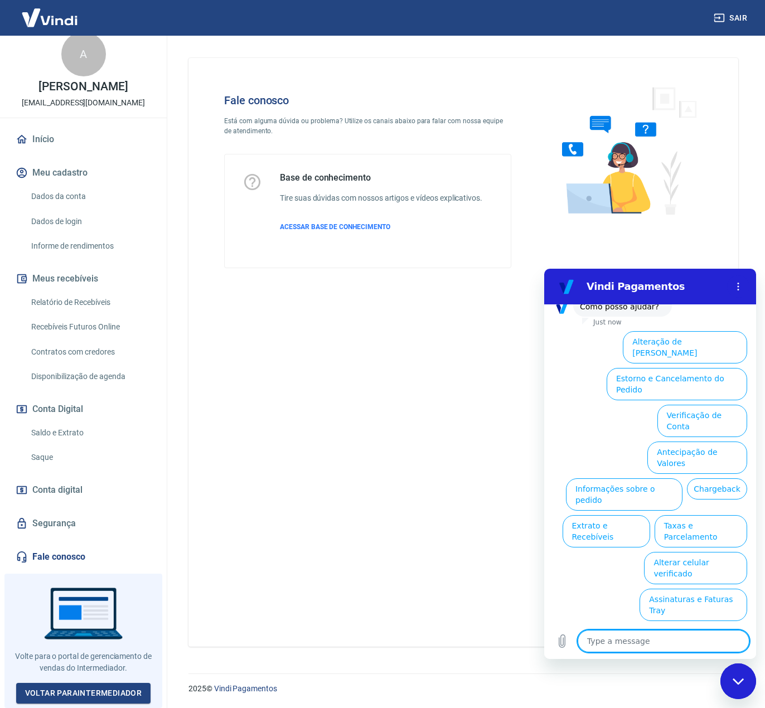
scroll to position [20, 0]
click at [53, 560] on link "Fale conosco" at bounding box center [83, 557] width 140 height 25
click at [631, 647] on textarea at bounding box center [664, 641] width 172 height 22
click at [737, 279] on button "Options menu" at bounding box center [738, 287] width 22 height 22
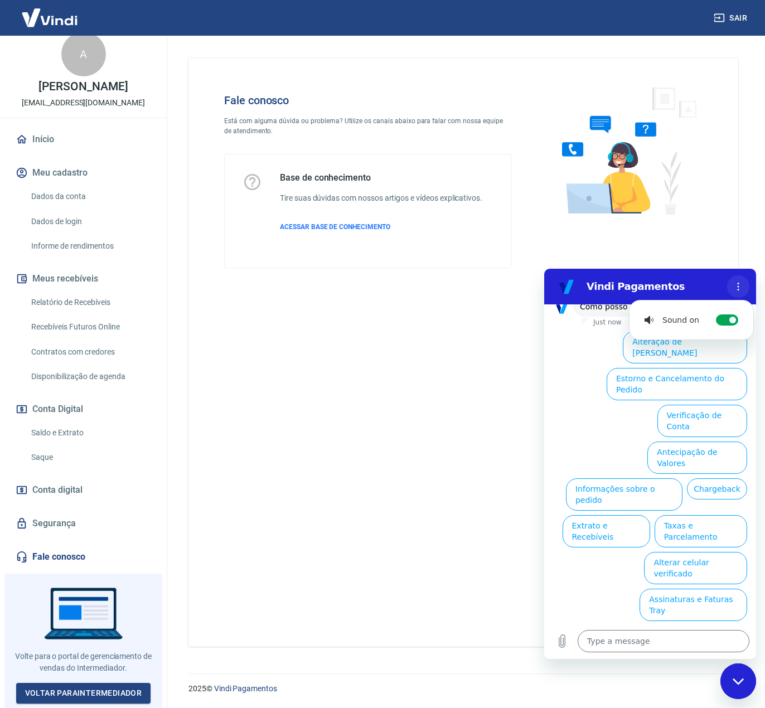
click at [737, 279] on button "Options menu" at bounding box center [738, 287] width 22 height 22
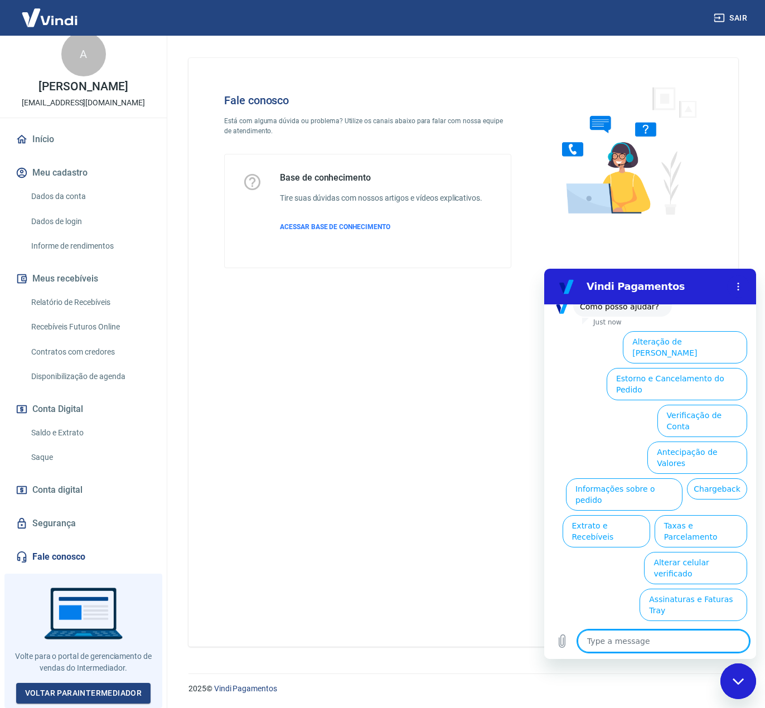
click at [610, 649] on textarea at bounding box center [664, 641] width 172 height 22
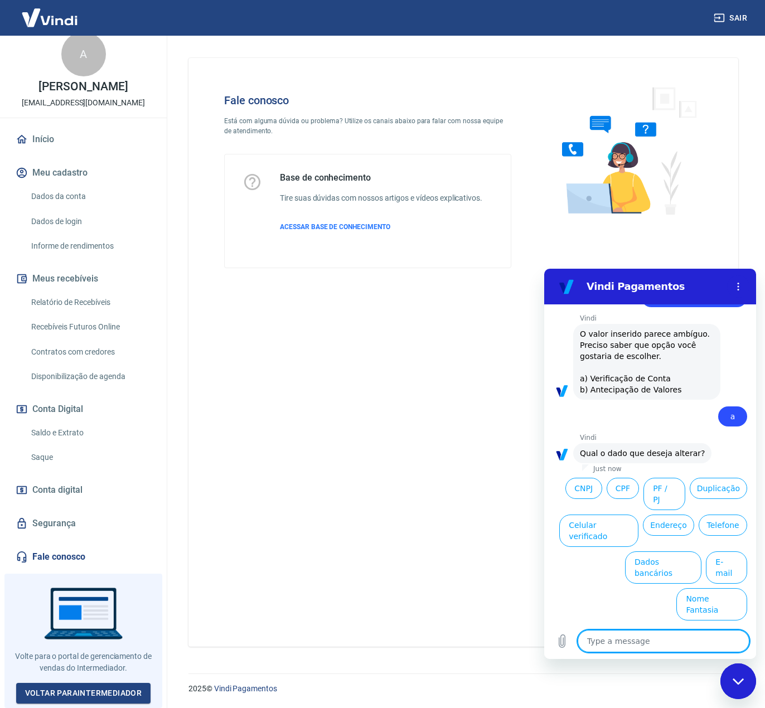
scroll to position [1933, 0]
click at [619, 645] on textarea at bounding box center [664, 641] width 172 height 22
click at [578, 499] on button "CNPJ" at bounding box center [584, 488] width 37 height 21
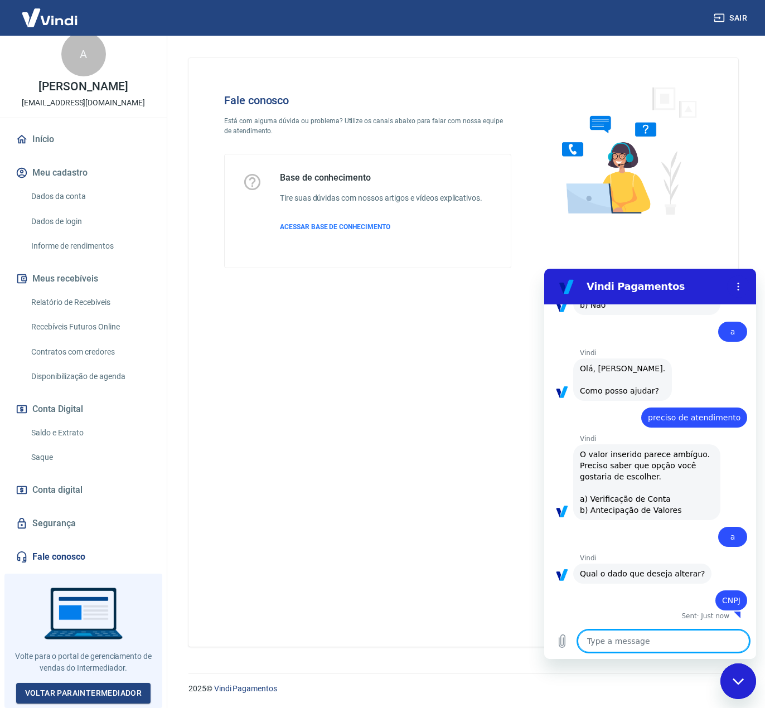
click at [610, 645] on textarea at bounding box center [664, 641] width 172 height 22
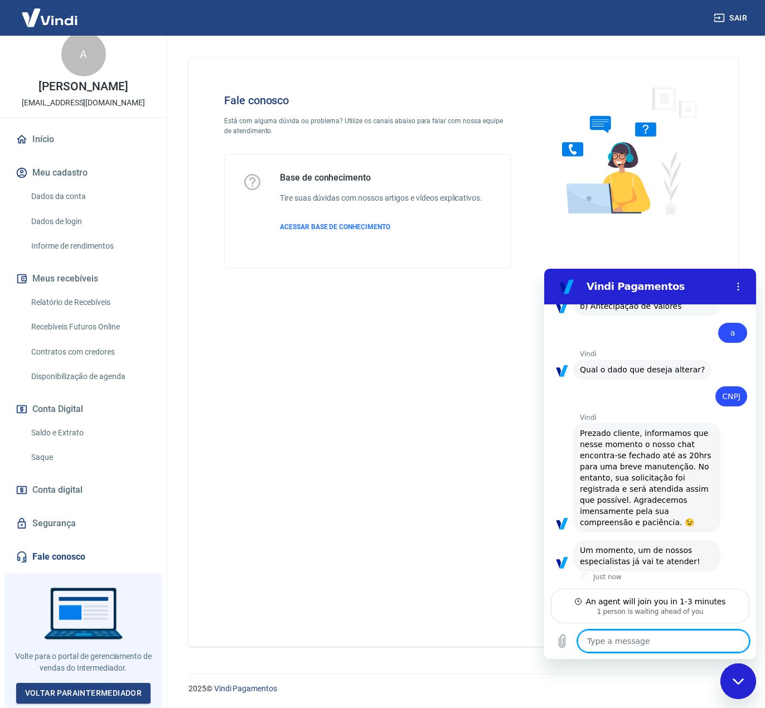
scroll to position [2062, 0]
click at [672, 639] on textarea at bounding box center [664, 641] width 172 height 22
click at [662, 641] on textarea at bounding box center [664, 641] width 172 height 22
click at [655, 648] on textarea at bounding box center [664, 641] width 172 height 22
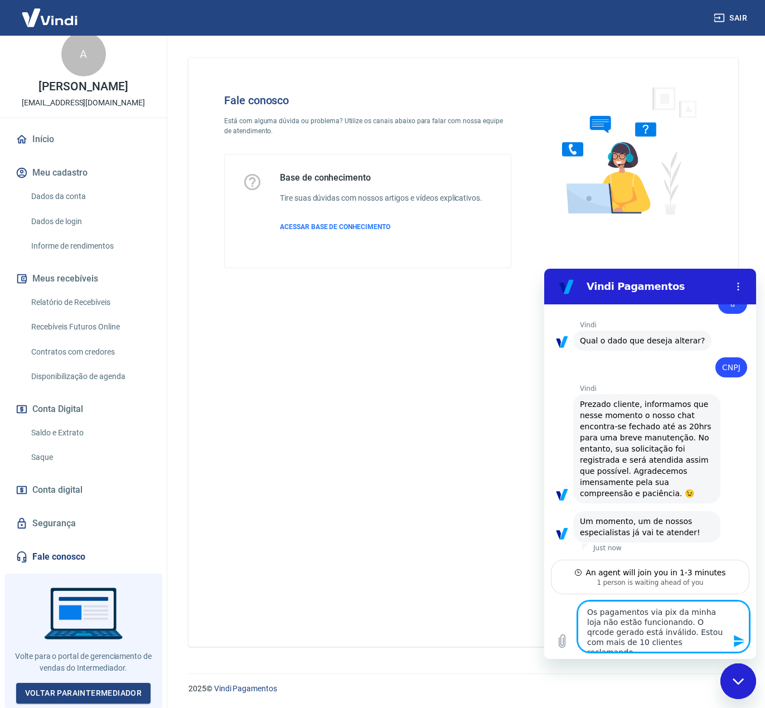
scroll to position [2091, 0]
click at [683, 645] on textarea "Os pagamentos via pix da minha loja não estão funcionando. O qrcode gerado está…" at bounding box center [664, 626] width 172 height 51
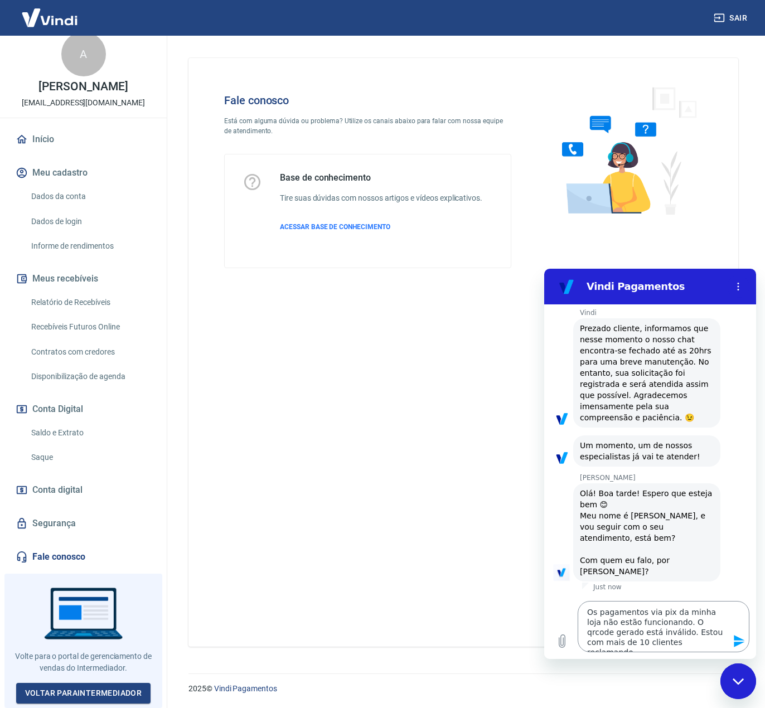
scroll to position [2145, 0]
click at [683, 639] on textarea "Os pagamentos via pix da minha loja não estão funcionando. O qrcode gerado está…" at bounding box center [664, 626] width 172 height 51
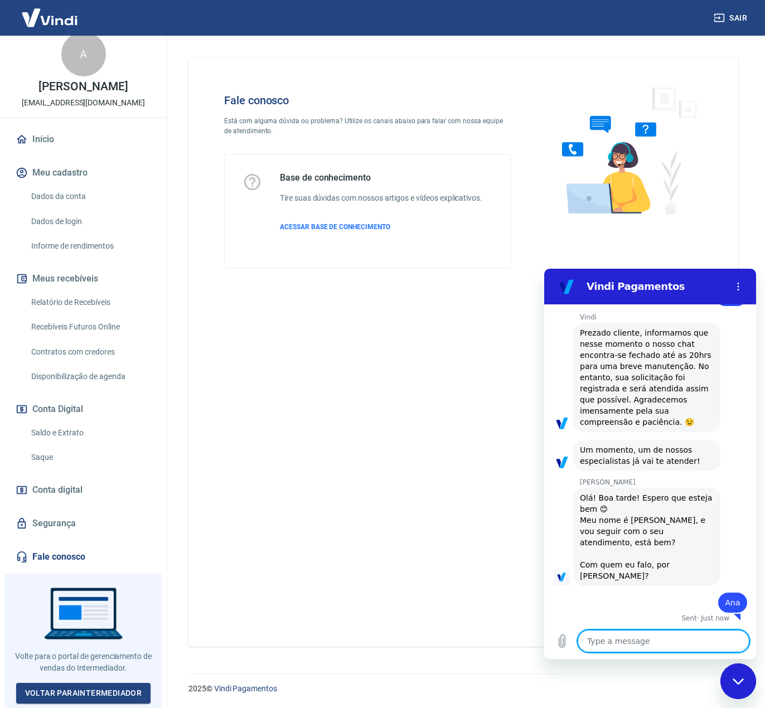
scroll to position [2143, 0]
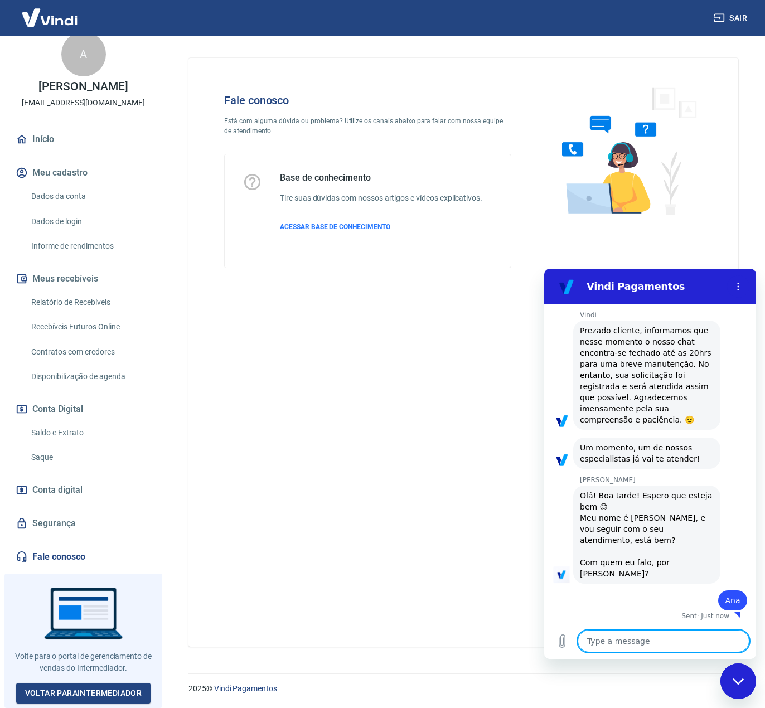
paste textarea "Os pagamentos via pix da minha loja não estão funcionando. O qrcode gerado está…"
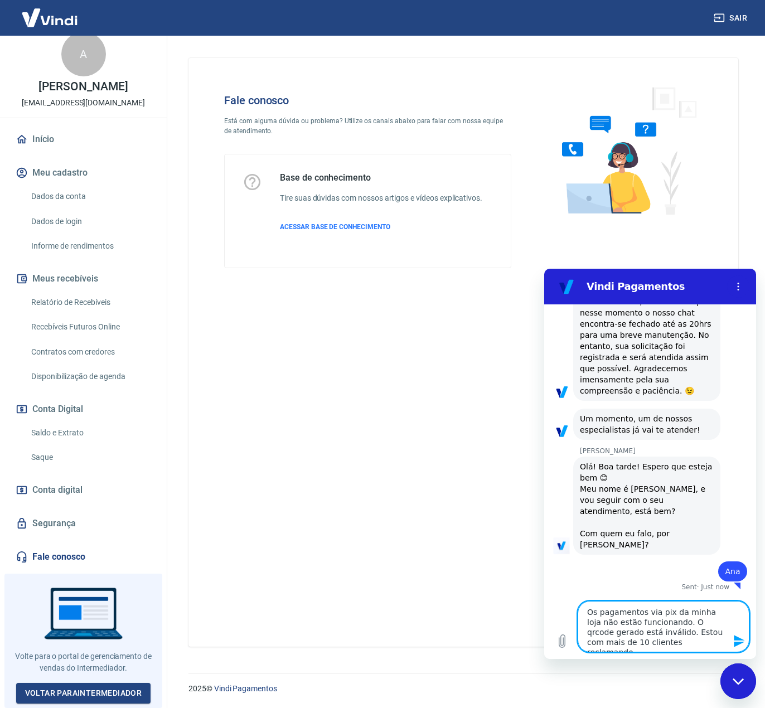
click at [717, 616] on textarea "Os pagamentos via pix da minha loja não estão funcionando. O qrcode gerado está…" at bounding box center [664, 626] width 172 height 51
click at [720, 640] on textarea "Os pagamentos via pix da minha loja, desde as 14:30 não estão funcionando. O qr…" at bounding box center [664, 626] width 172 height 51
click at [722, 642] on textarea "Os pagamentos via pix da minha loja, desde as 14:30 não estão funcionando. O qr…" at bounding box center [664, 626] width 172 height 51
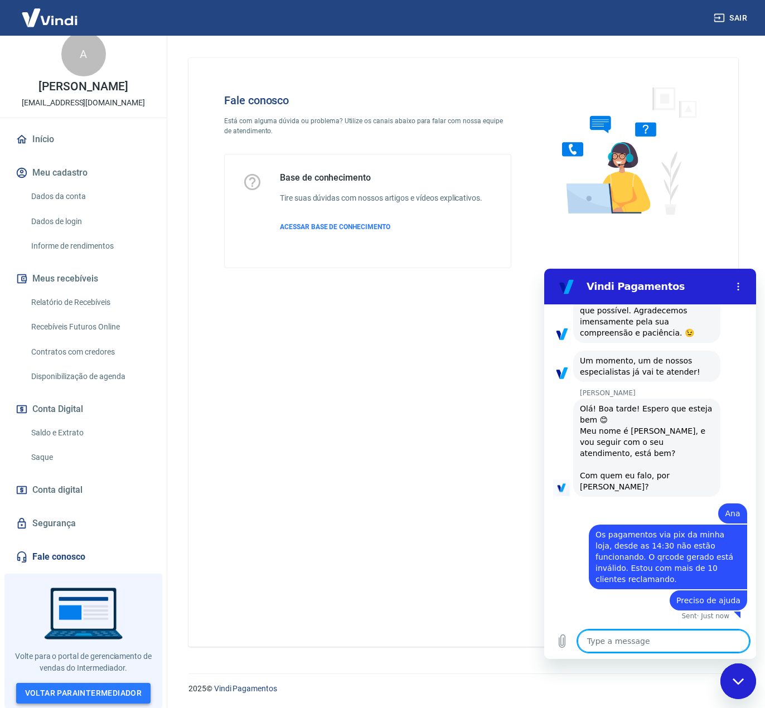
scroll to position [2219, 0]
click at [561, 643] on icon "Upload file" at bounding box center [562, 641] width 6 height 13
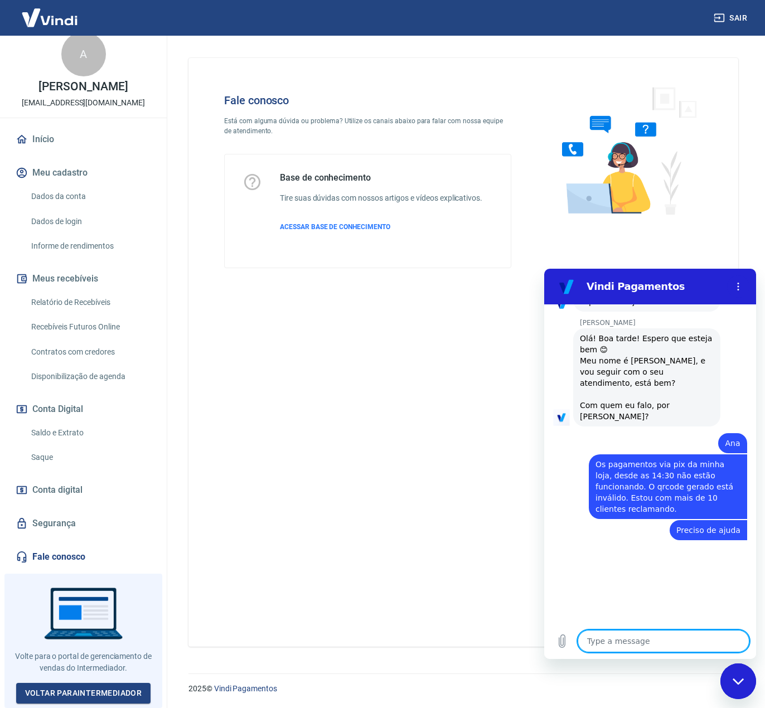
scroll to position [2288, 0]
click at [561, 641] on icon "Upload file" at bounding box center [562, 641] width 13 height 13
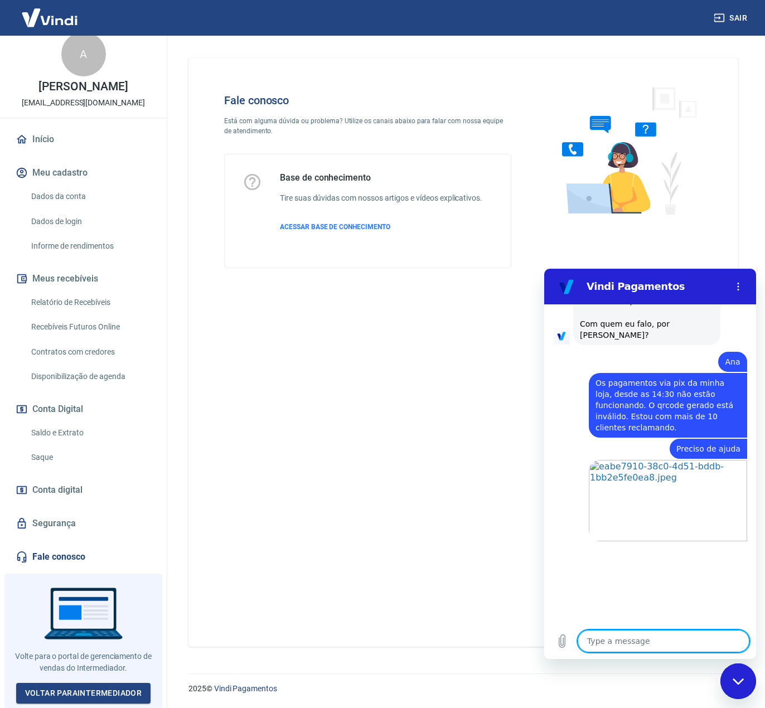
scroll to position [2371, 0]
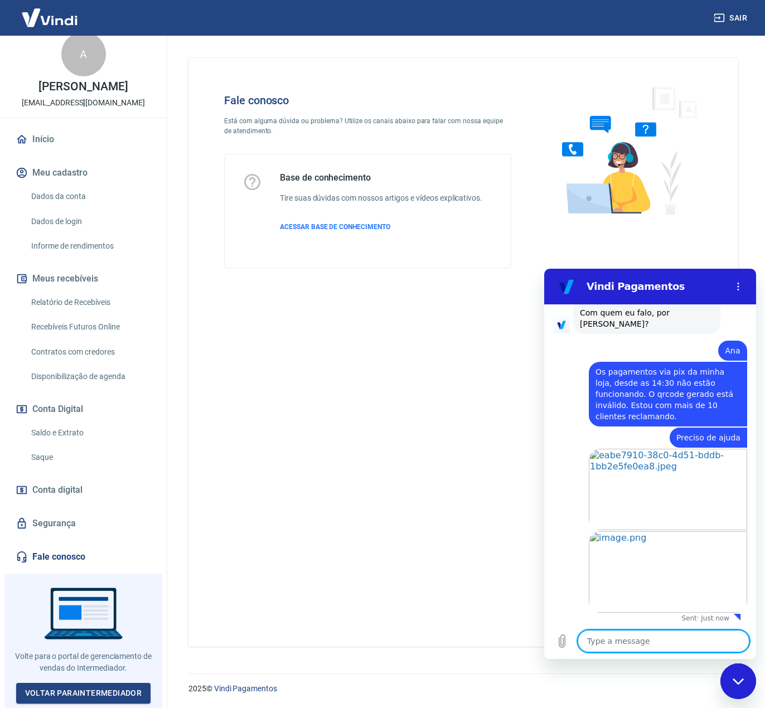
click at [614, 642] on textarea at bounding box center [664, 641] width 172 height 22
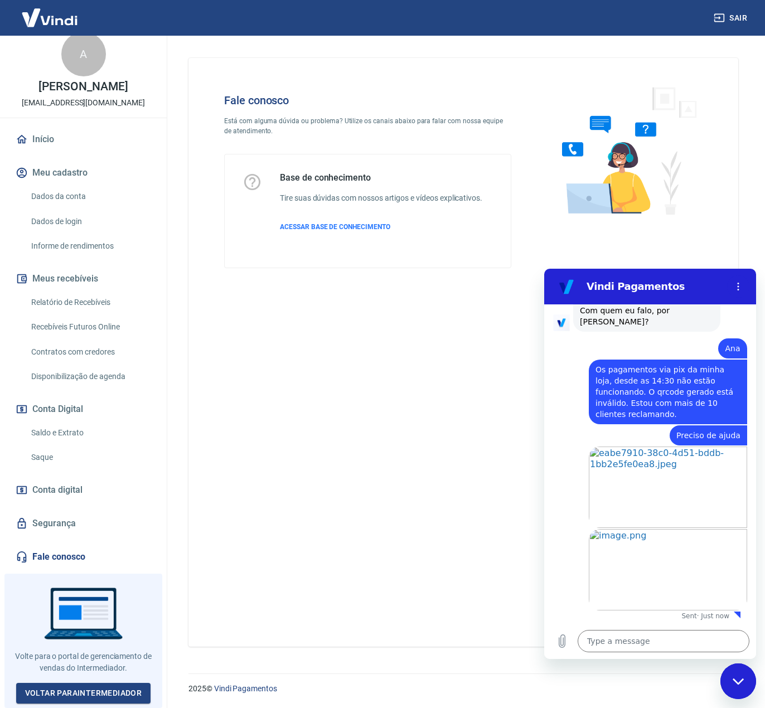
drag, startPoint x: 302, startPoint y: 556, endPoint x: 147, endPoint y: 549, distance: 154.7
click at [301, 556] on div "Fale conosco Está com alguma dúvida ou problema? Utilize os canais abaixo para …" at bounding box center [464, 352] width 550 height 589
click at [594, 645] on textarea at bounding box center [664, 641] width 172 height 22
click at [638, 639] on textarea at bounding box center [664, 641] width 172 height 22
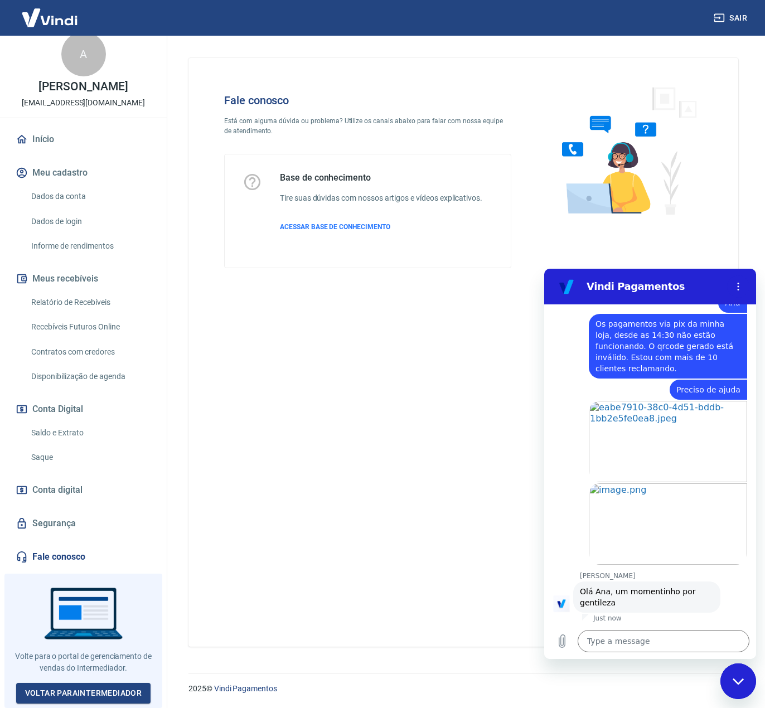
scroll to position [2432, 0]
click at [632, 642] on textarea at bounding box center [664, 641] width 172 height 22
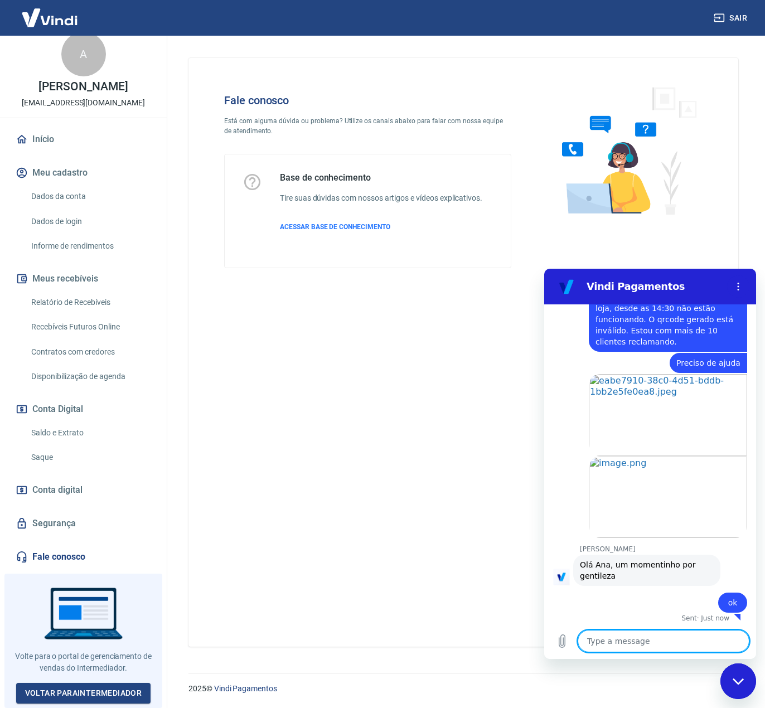
scroll to position [2459, 0]
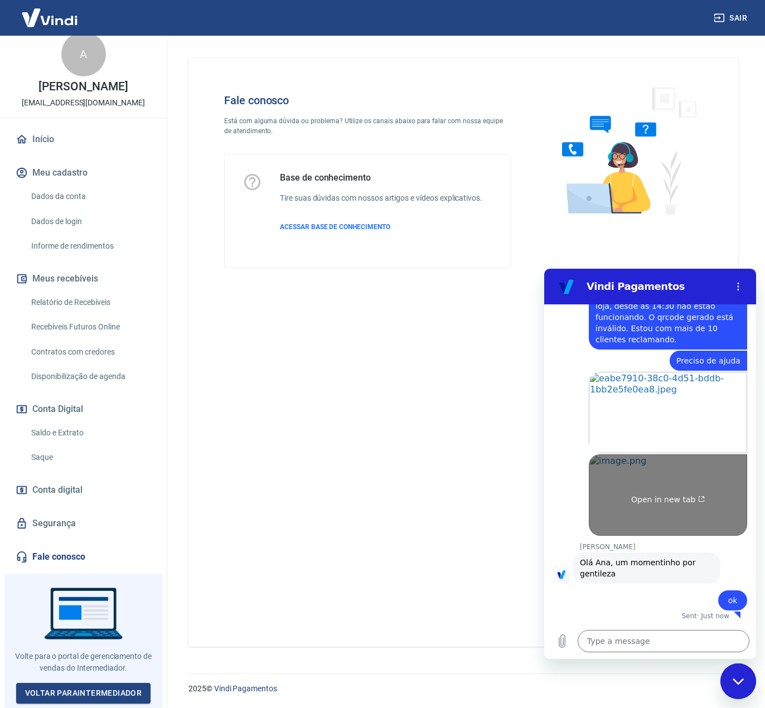
click at [650, 470] on link "Open in new tab" at bounding box center [668, 495] width 158 height 81
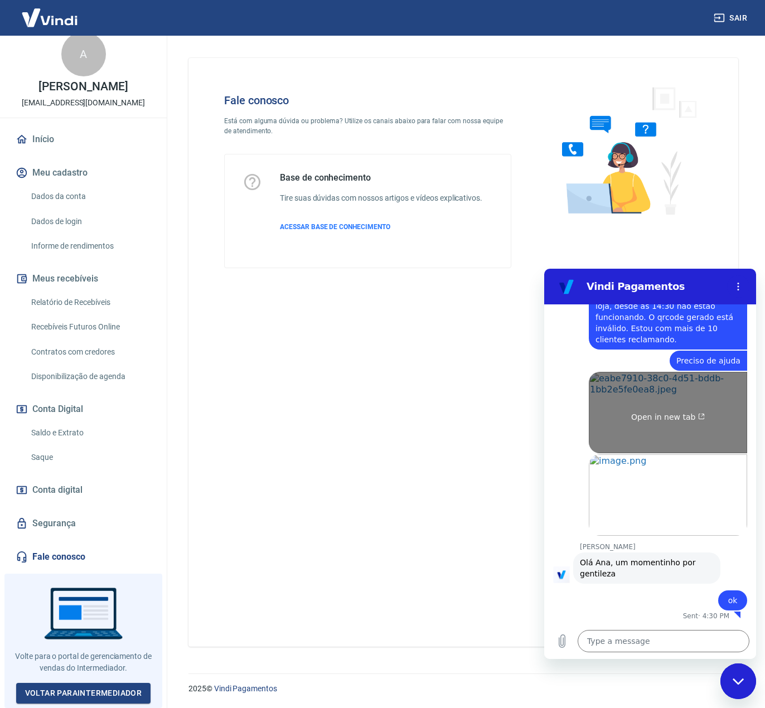
click at [676, 394] on link "Open in new tab" at bounding box center [668, 412] width 158 height 81
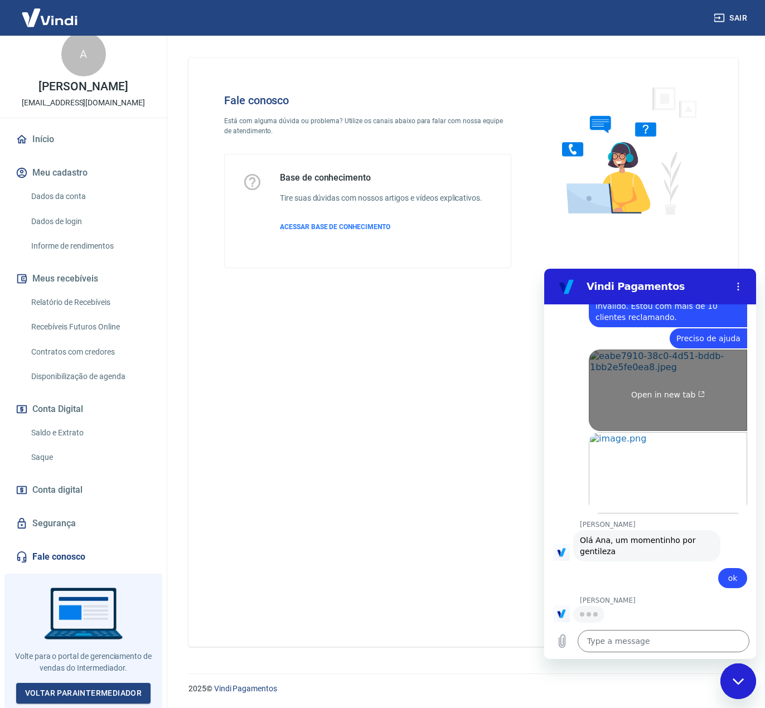
scroll to position [2480, 0]
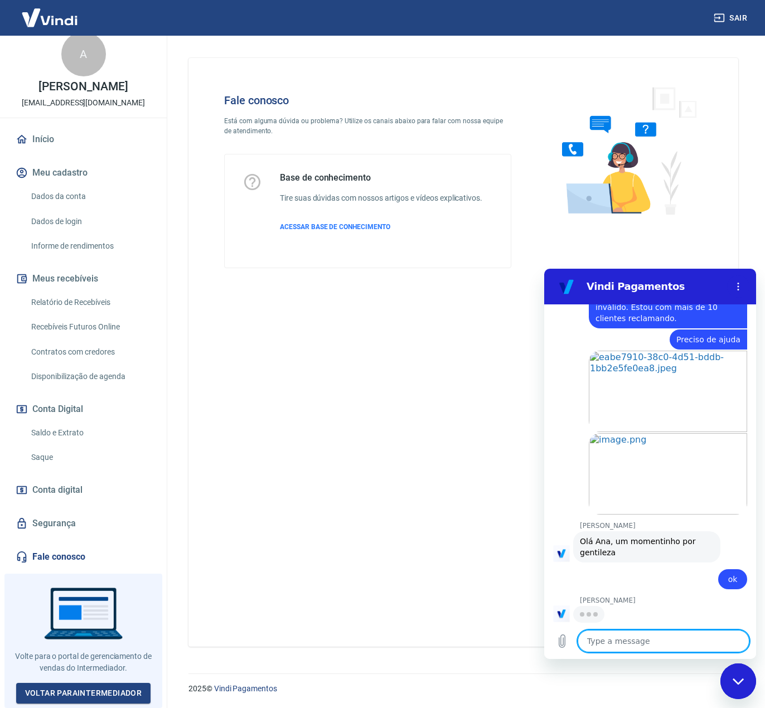
click at [622, 648] on textarea at bounding box center [664, 641] width 172 height 22
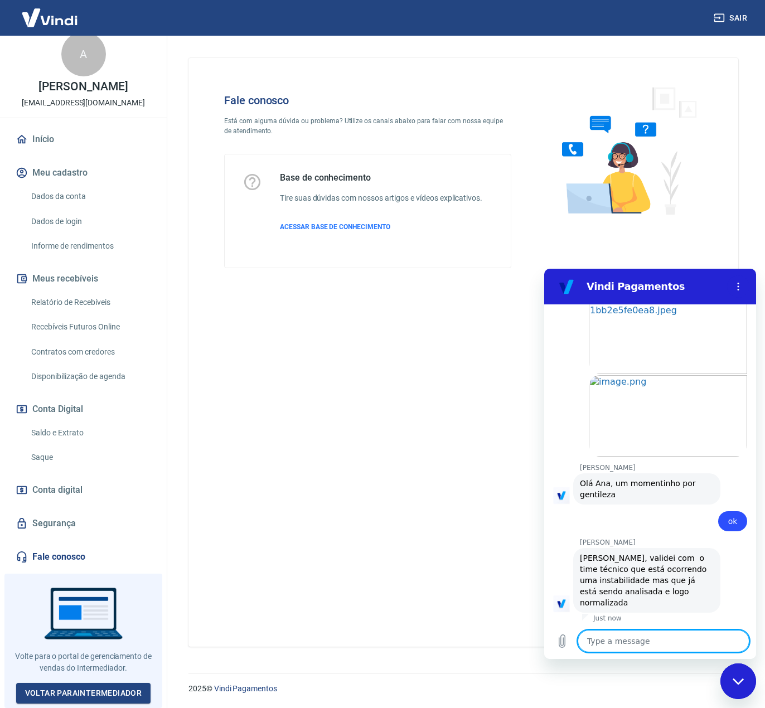
scroll to position [2529, 0]
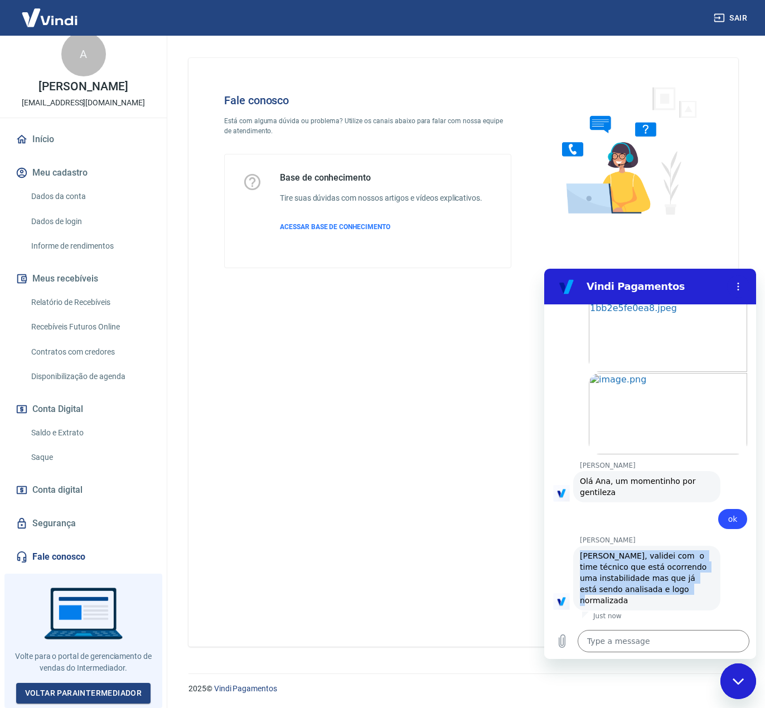
drag, startPoint x: 581, startPoint y: 565, endPoint x: 664, endPoint y: 600, distance: 89.7
click at [664, 600] on span "Ana, validei com o time técnico que está ocorrendo uma instabilidade mas que já…" at bounding box center [647, 579] width 134 height 56
copy span "Ana, validei com o time técnico que está ocorrendo uma instabilidade mas que já…"
click at [635, 644] on textarea at bounding box center [664, 641] width 172 height 22
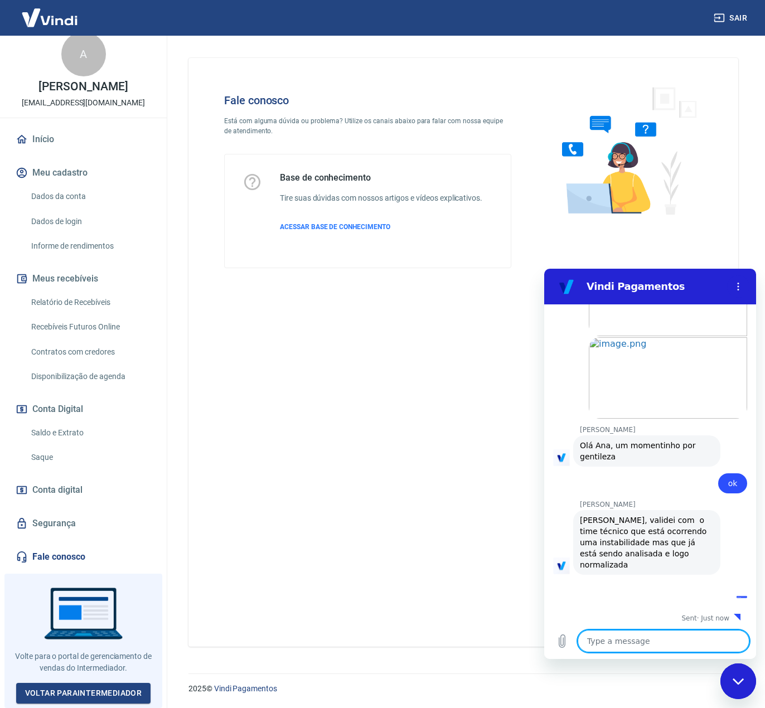
scroll to position [2567, 0]
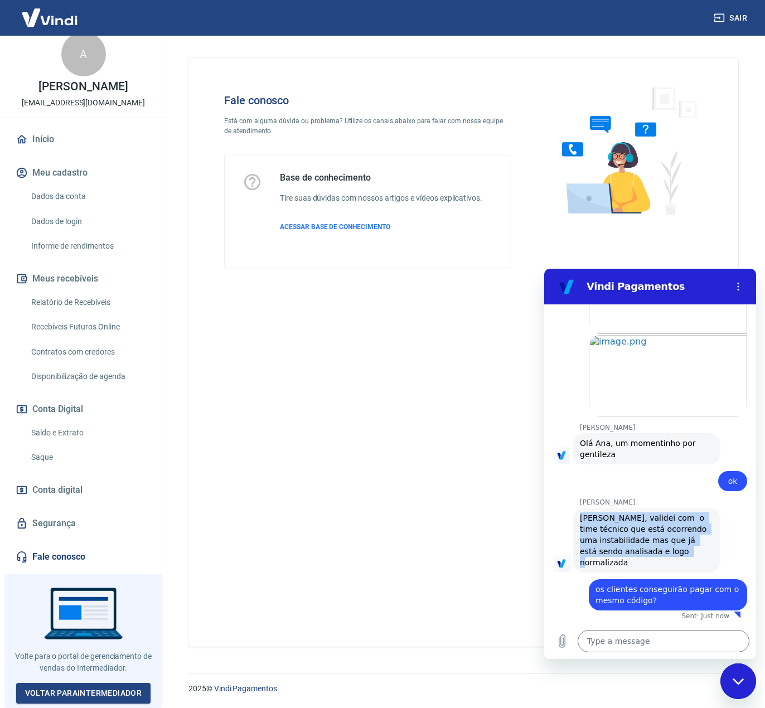
drag, startPoint x: 580, startPoint y: 528, endPoint x: 662, endPoint y: 568, distance: 91.3
click at [662, 568] on div "Marcele dos Santos says: Ana, validei com o time técnico que está ocorrendo uma…" at bounding box center [646, 540] width 147 height 65
copy span "Ana, validei com o time técnico que está ocorrendo uma instabilidade mas que já…"
click at [628, 634] on textarea at bounding box center [664, 641] width 172 height 22
click at [629, 643] on textarea at bounding box center [664, 641] width 172 height 22
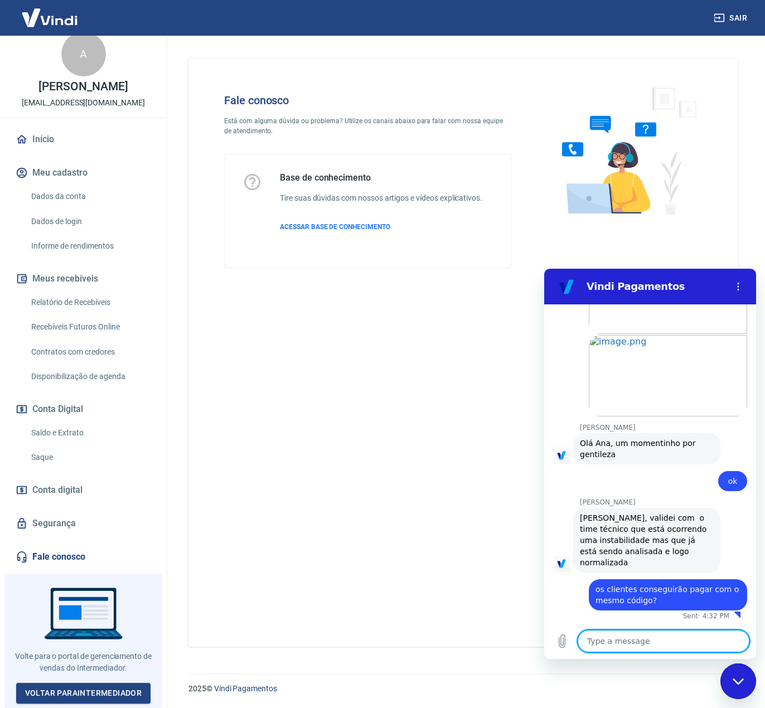
click at [604, 639] on textarea at bounding box center [664, 641] width 172 height 22
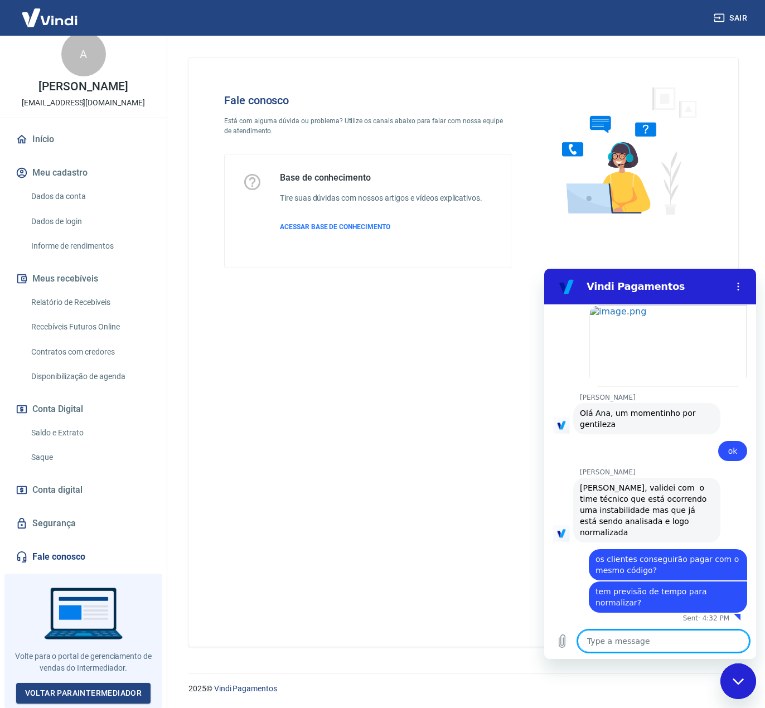
scroll to position [2599, 0]
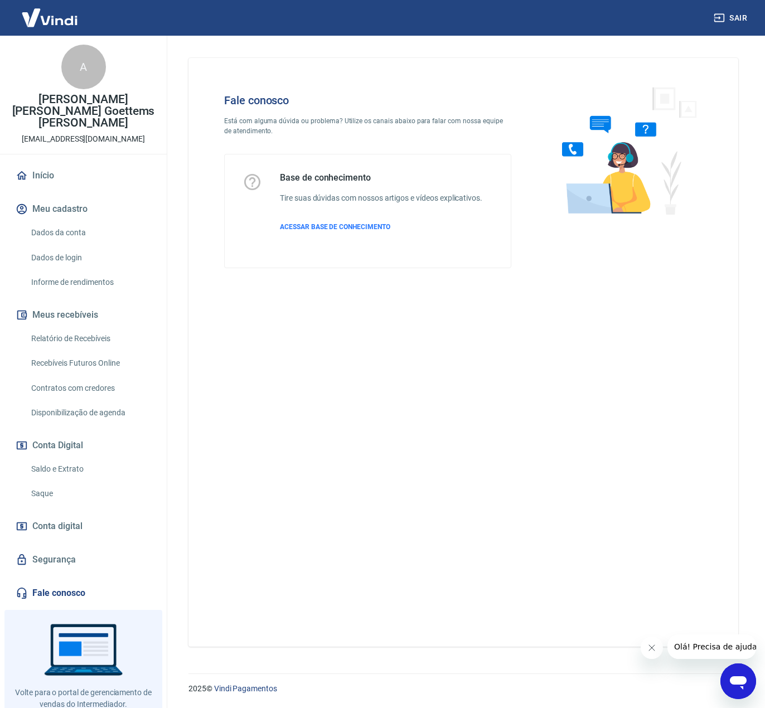
click at [736, 686] on icon "Open messaging window" at bounding box center [739, 682] width 20 height 20
